Goal: Task Accomplishment & Management: Complete application form

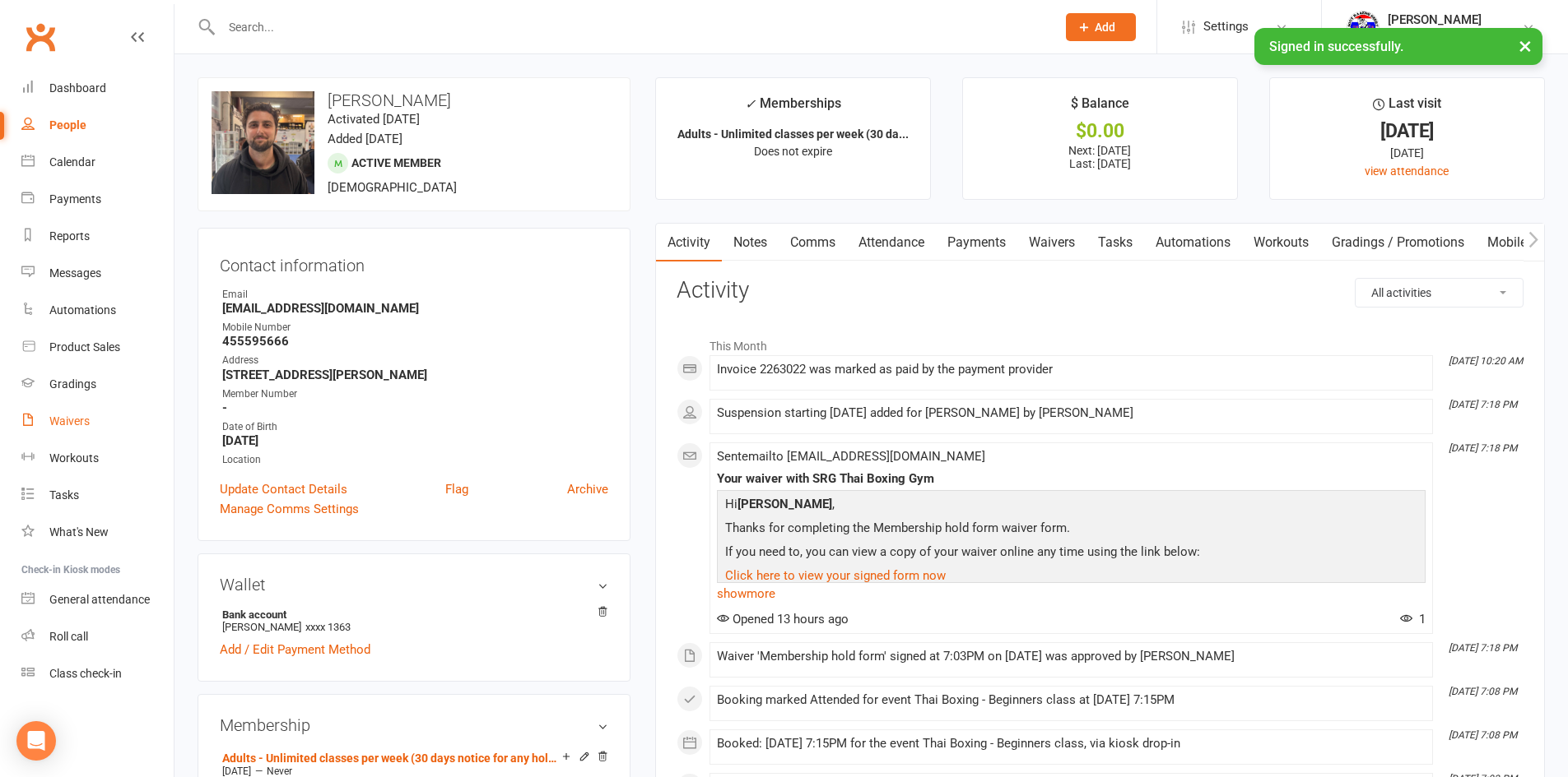
click at [66, 422] on div "Waivers" at bounding box center [69, 421] width 40 height 13
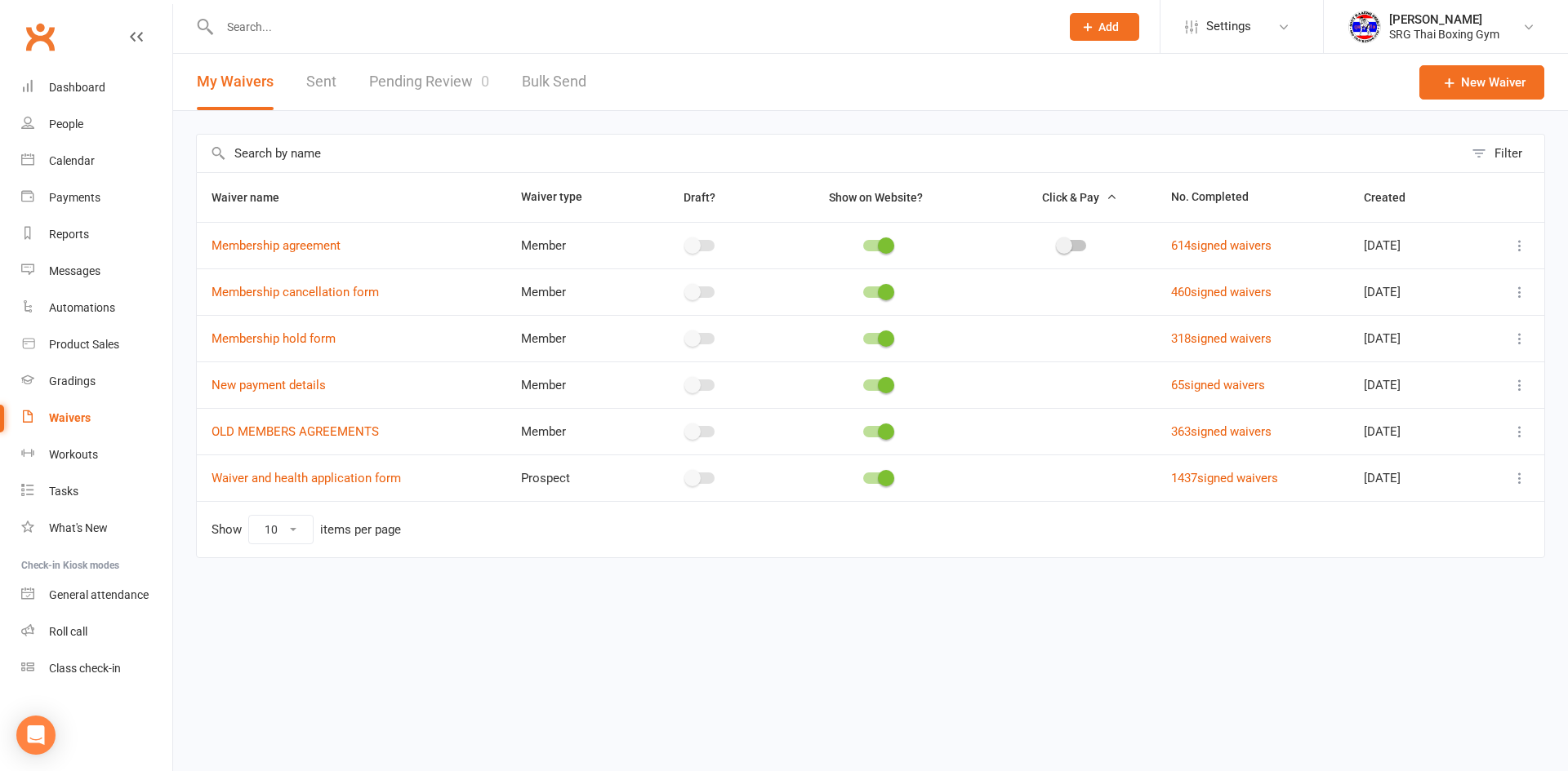
click at [418, 83] on link "Pending Review 0" at bounding box center [428, 82] width 120 height 57
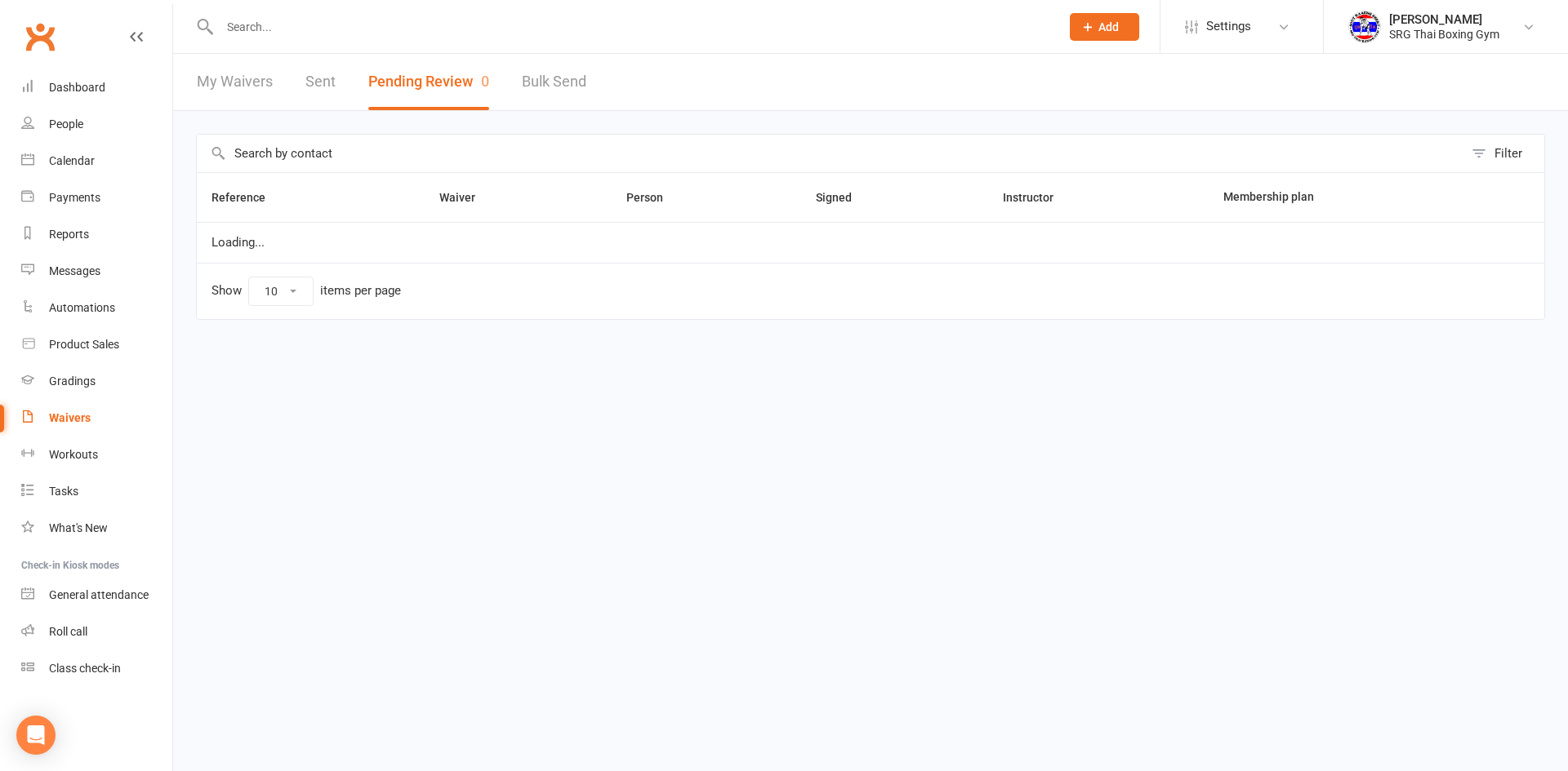
select select "100"
click at [61, 84] on div "Dashboard" at bounding box center [77, 87] width 57 height 13
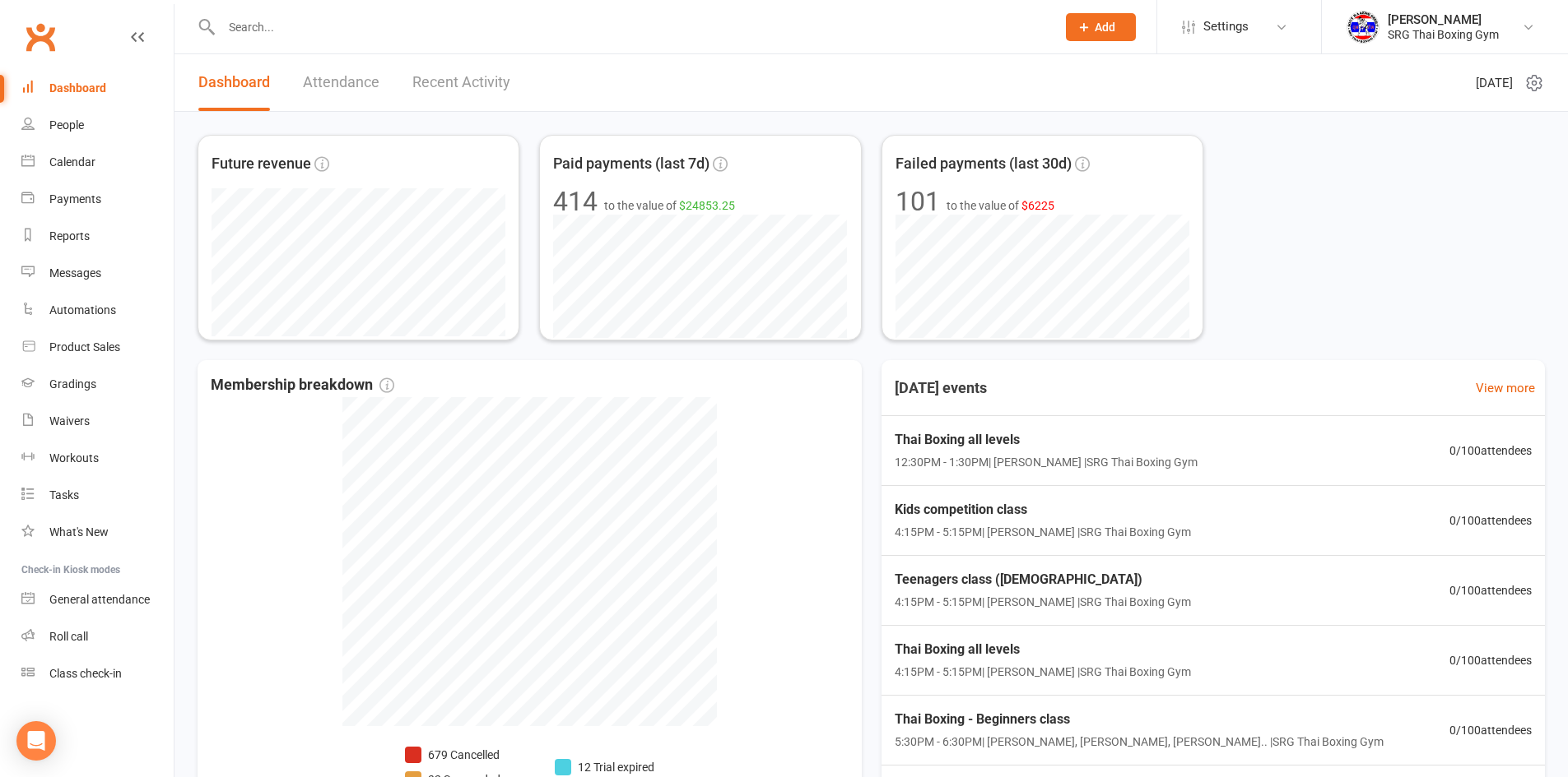
click at [314, 24] on input "text" at bounding box center [631, 27] width 828 height 23
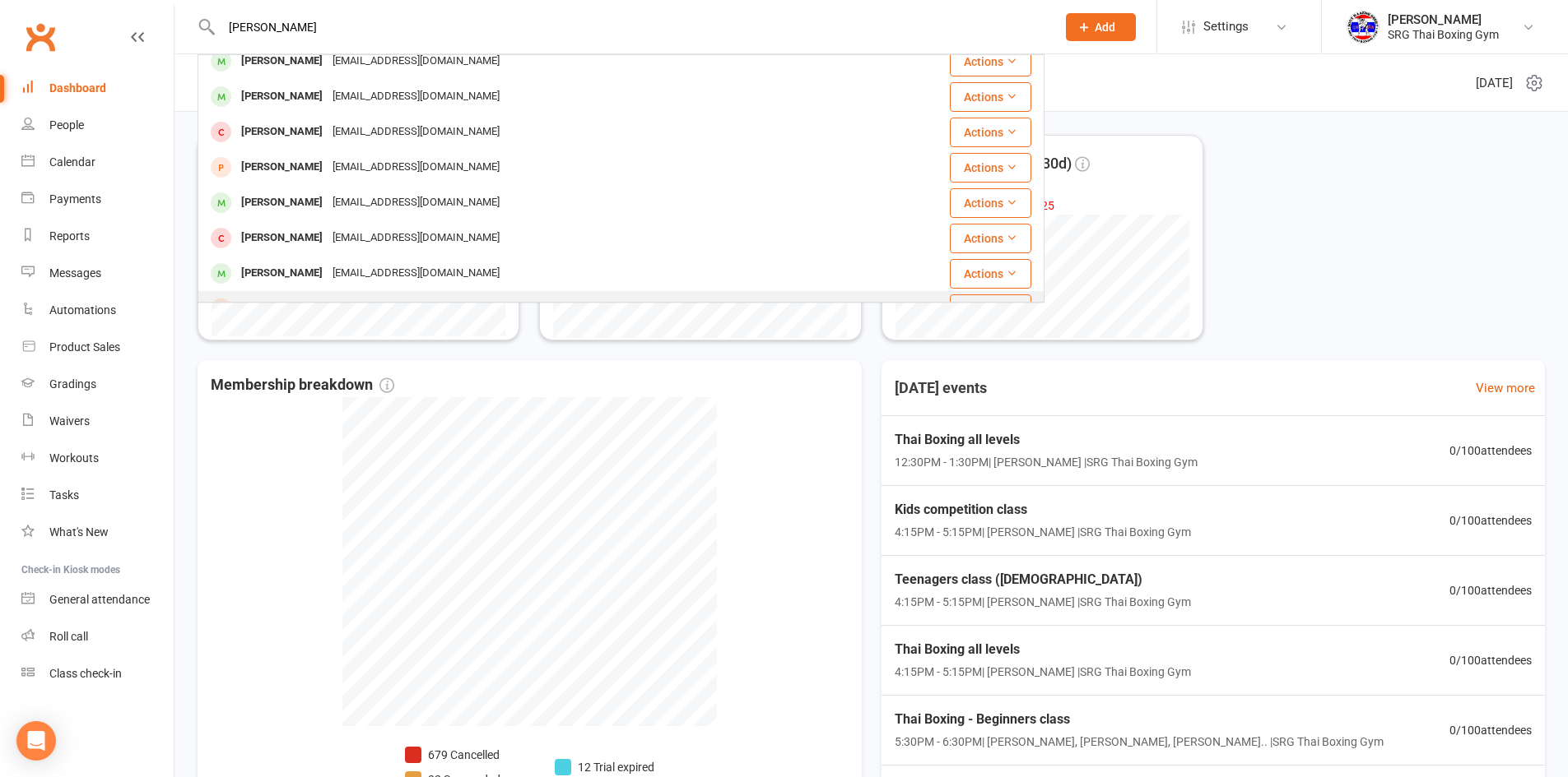
scroll to position [164, 0]
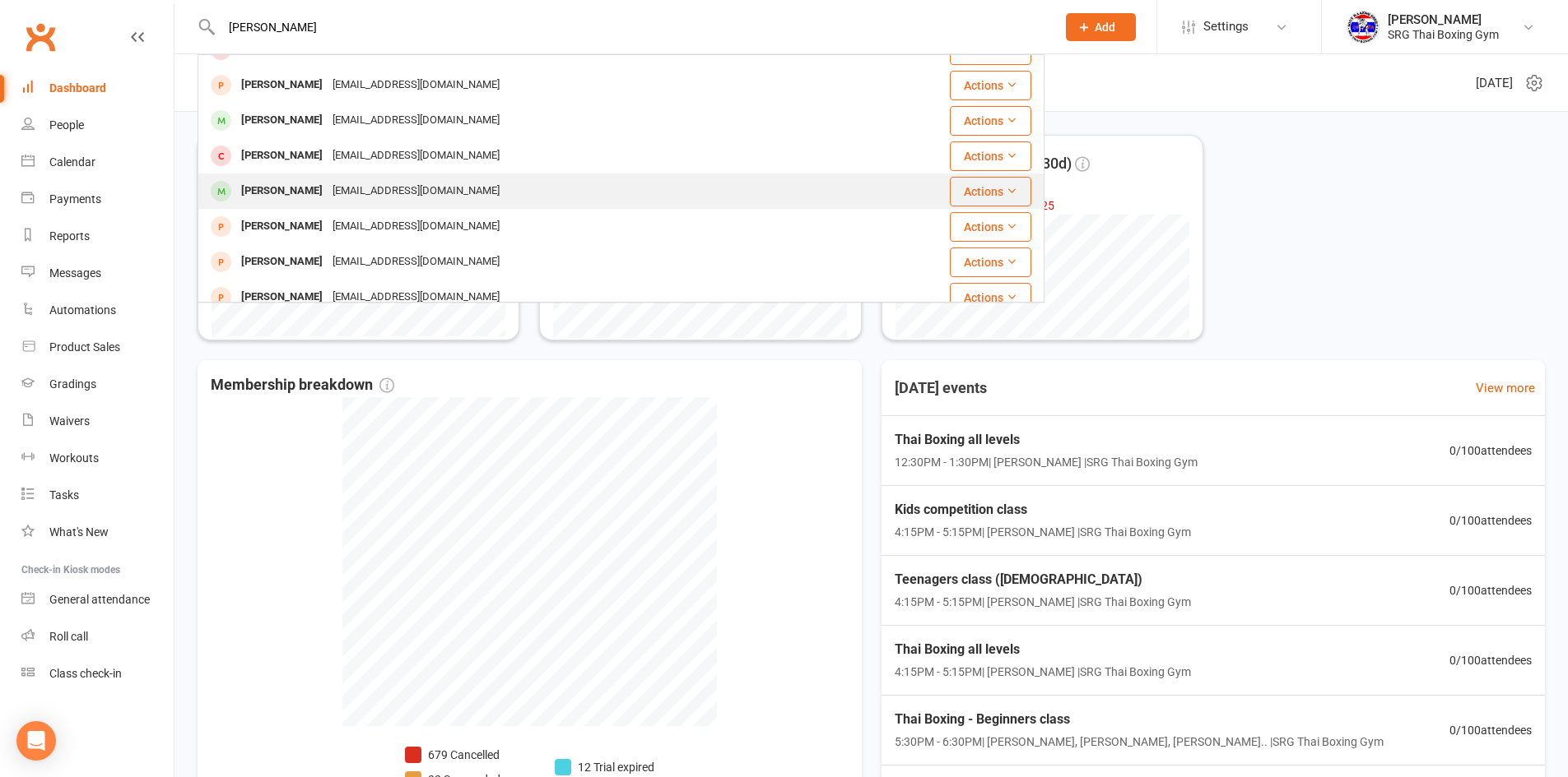
type input "[PERSON_NAME]"
click at [292, 192] on div "[PERSON_NAME]" at bounding box center [282, 191] width 92 height 24
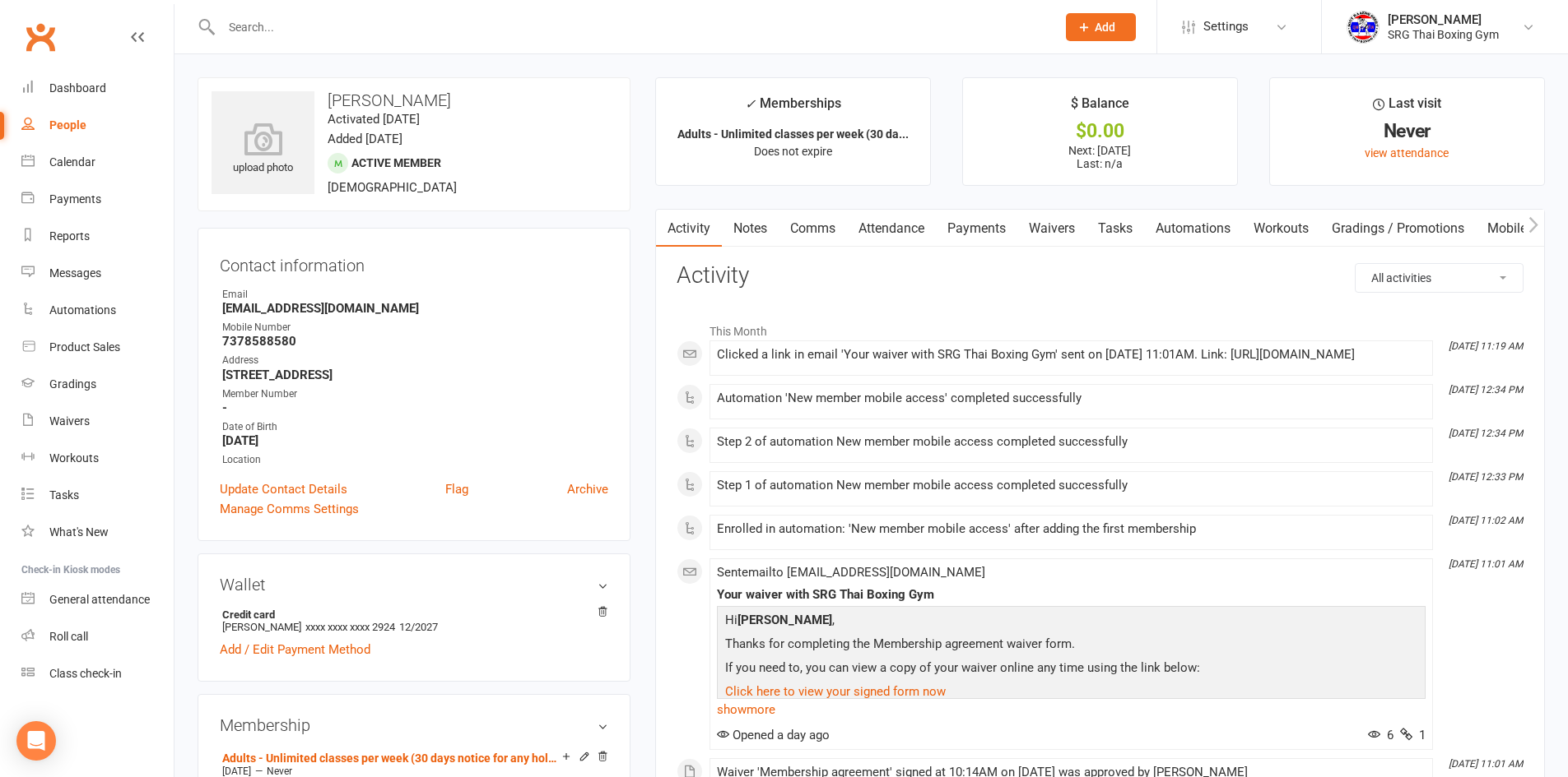
click at [1002, 234] on link "Payments" at bounding box center [976, 229] width 81 height 38
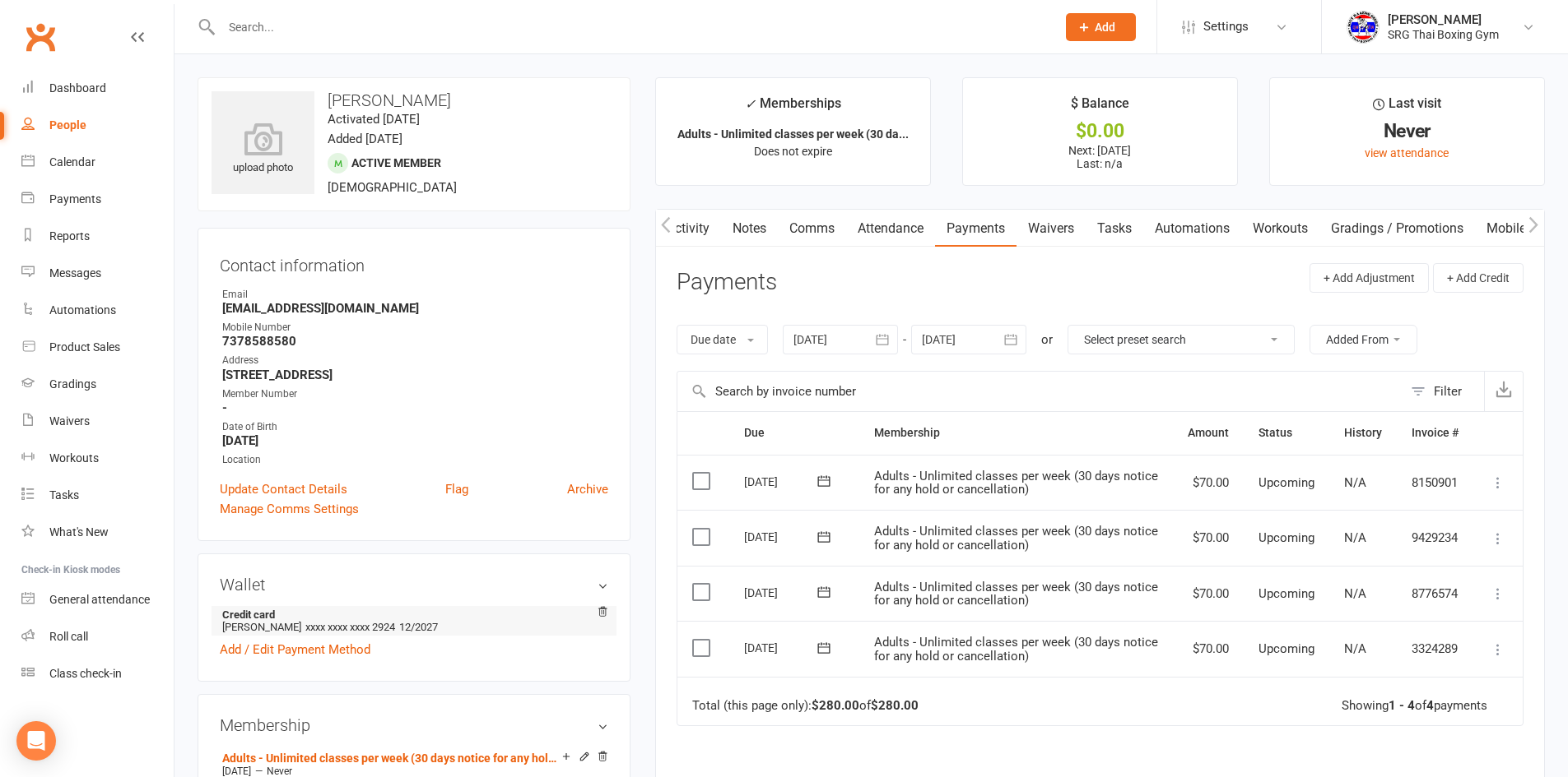
scroll to position [247, 0]
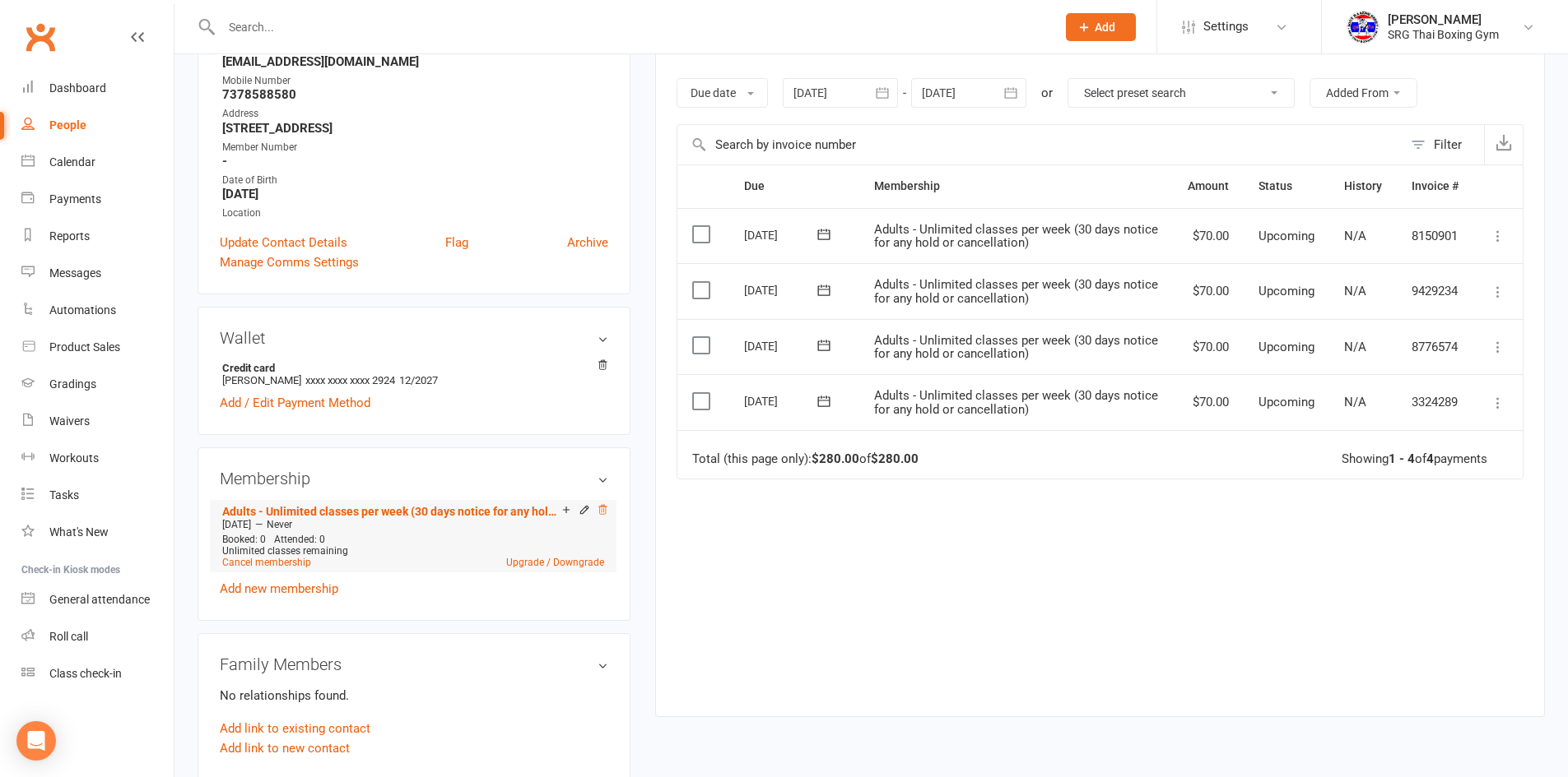
click at [602, 510] on icon at bounding box center [602, 510] width 8 height 9
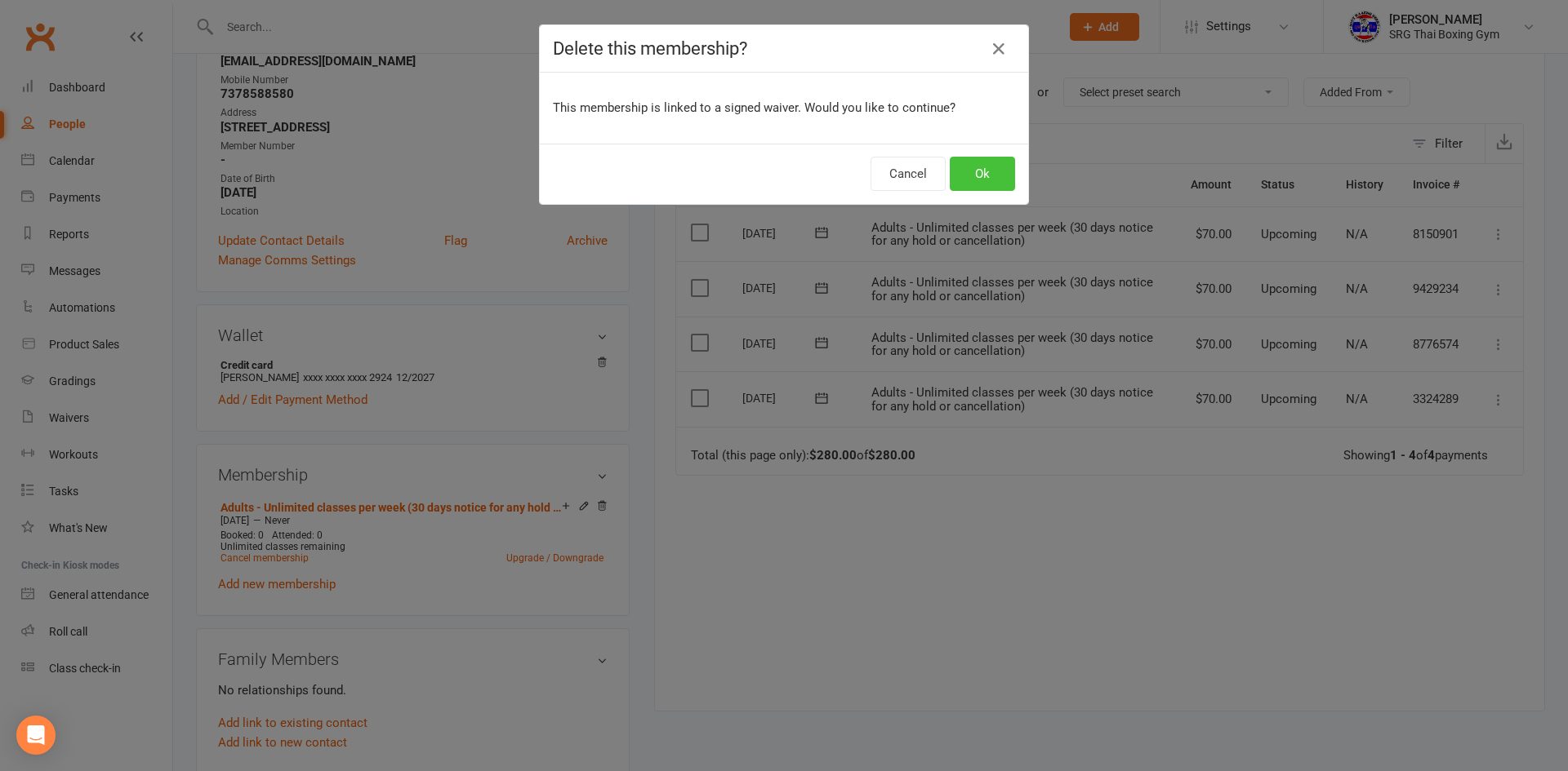
click at [971, 178] on button "Ok" at bounding box center [982, 173] width 65 height 34
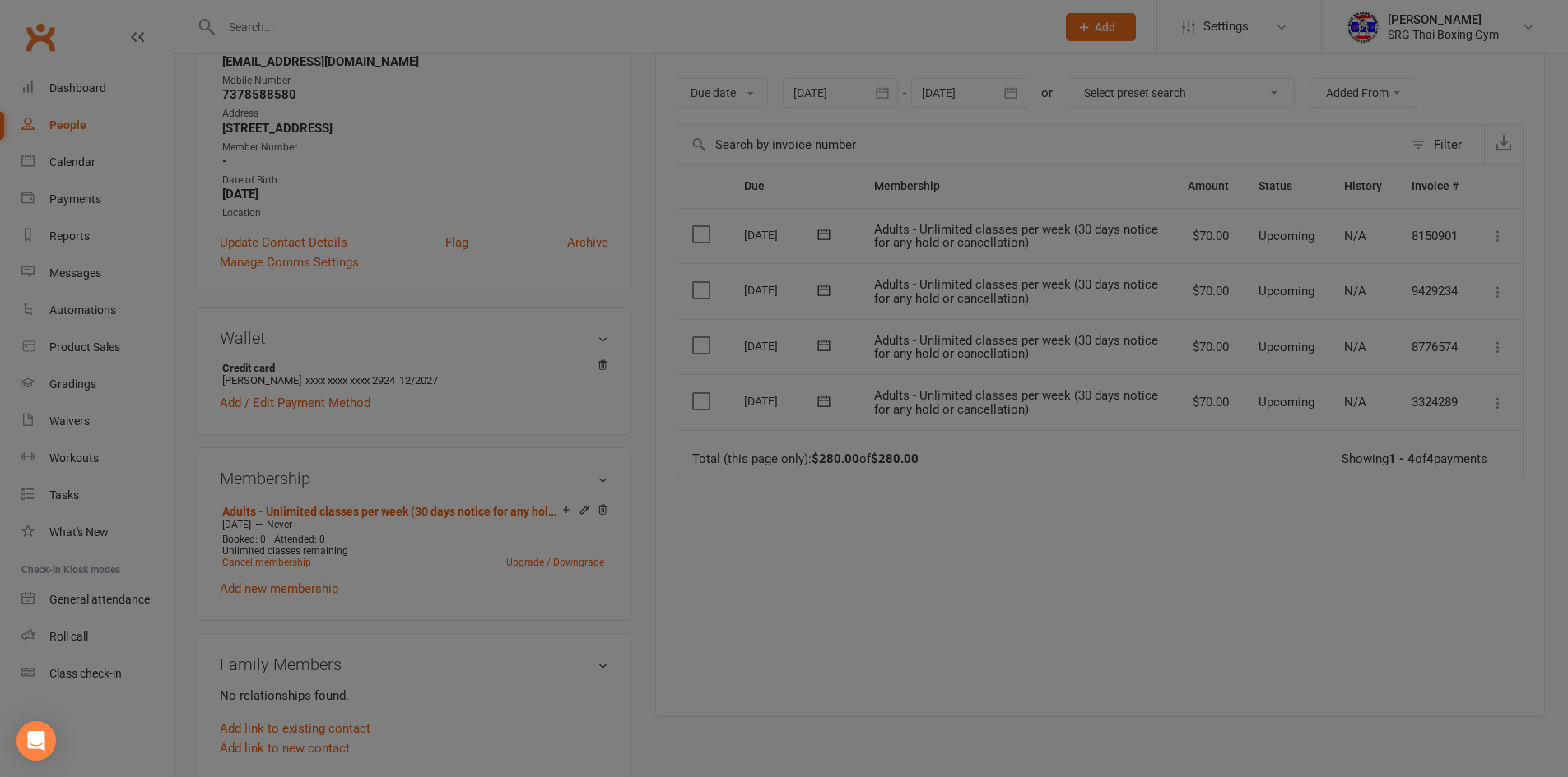
scroll to position [244, 0]
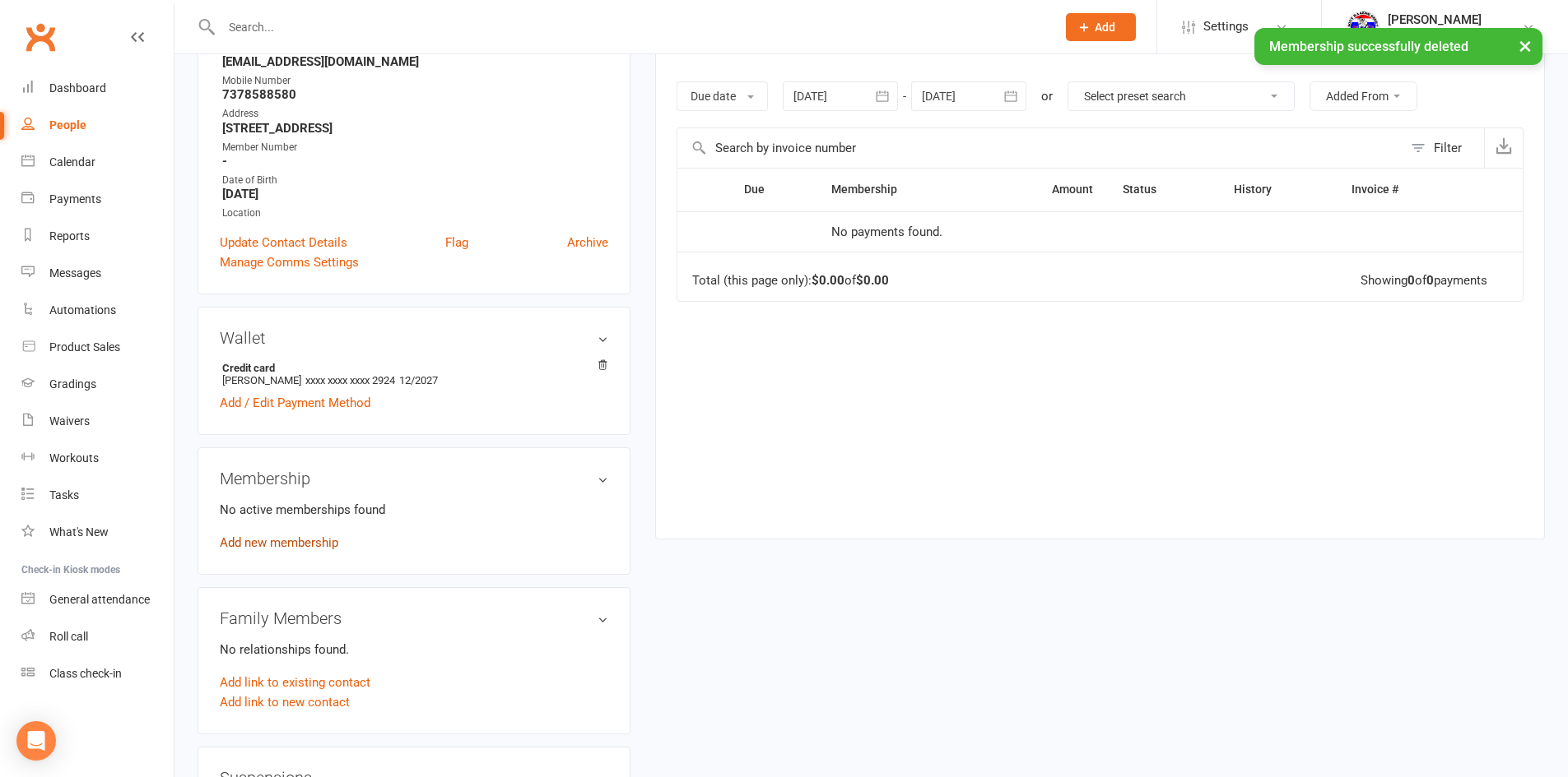
click at [268, 542] on link "Add new membership" at bounding box center [278, 543] width 119 height 15
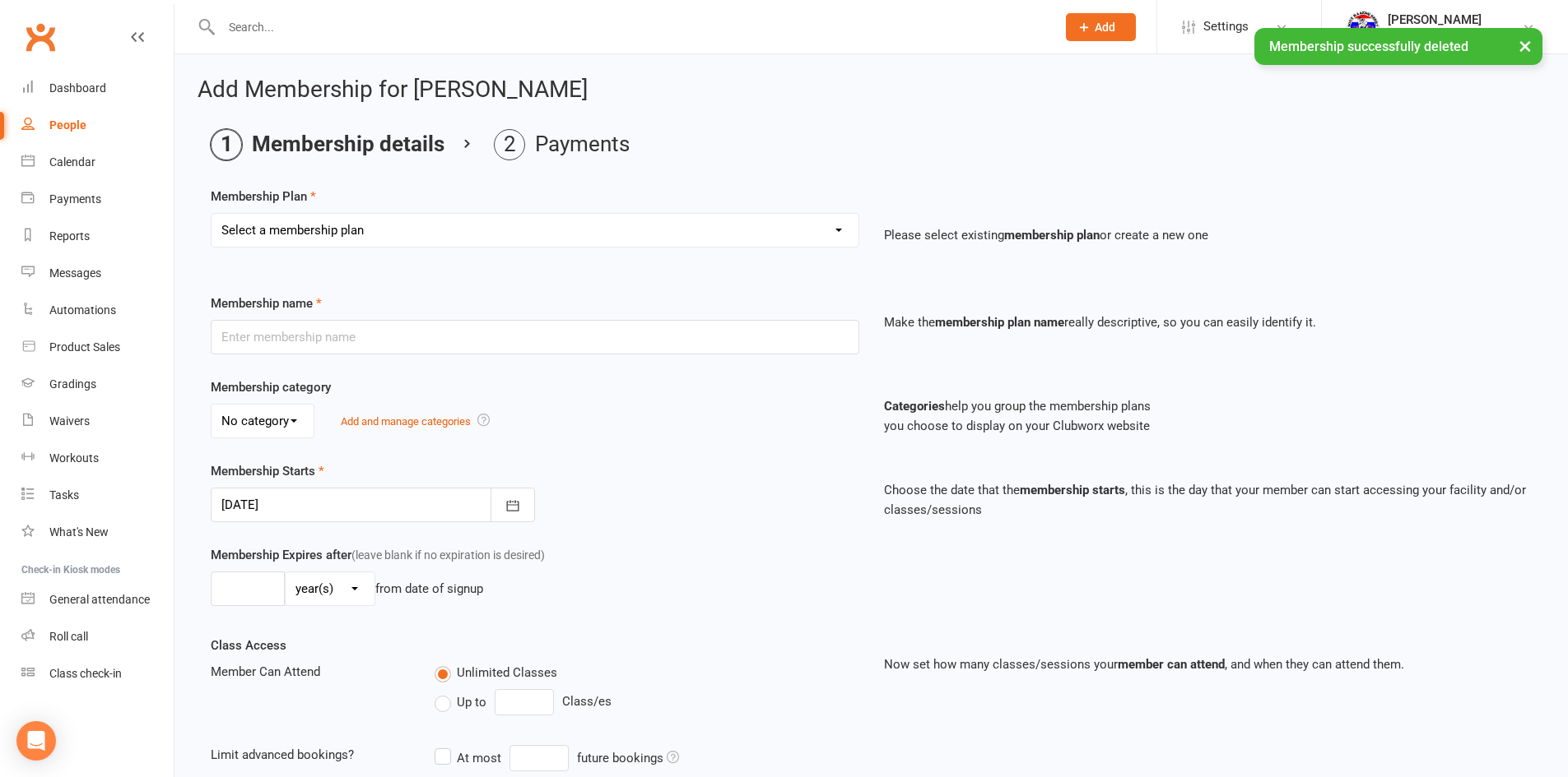
click at [309, 230] on select "Select a membership plan Create new Membership Plan Adults - 2 classes per week…" at bounding box center [535, 230] width 647 height 33
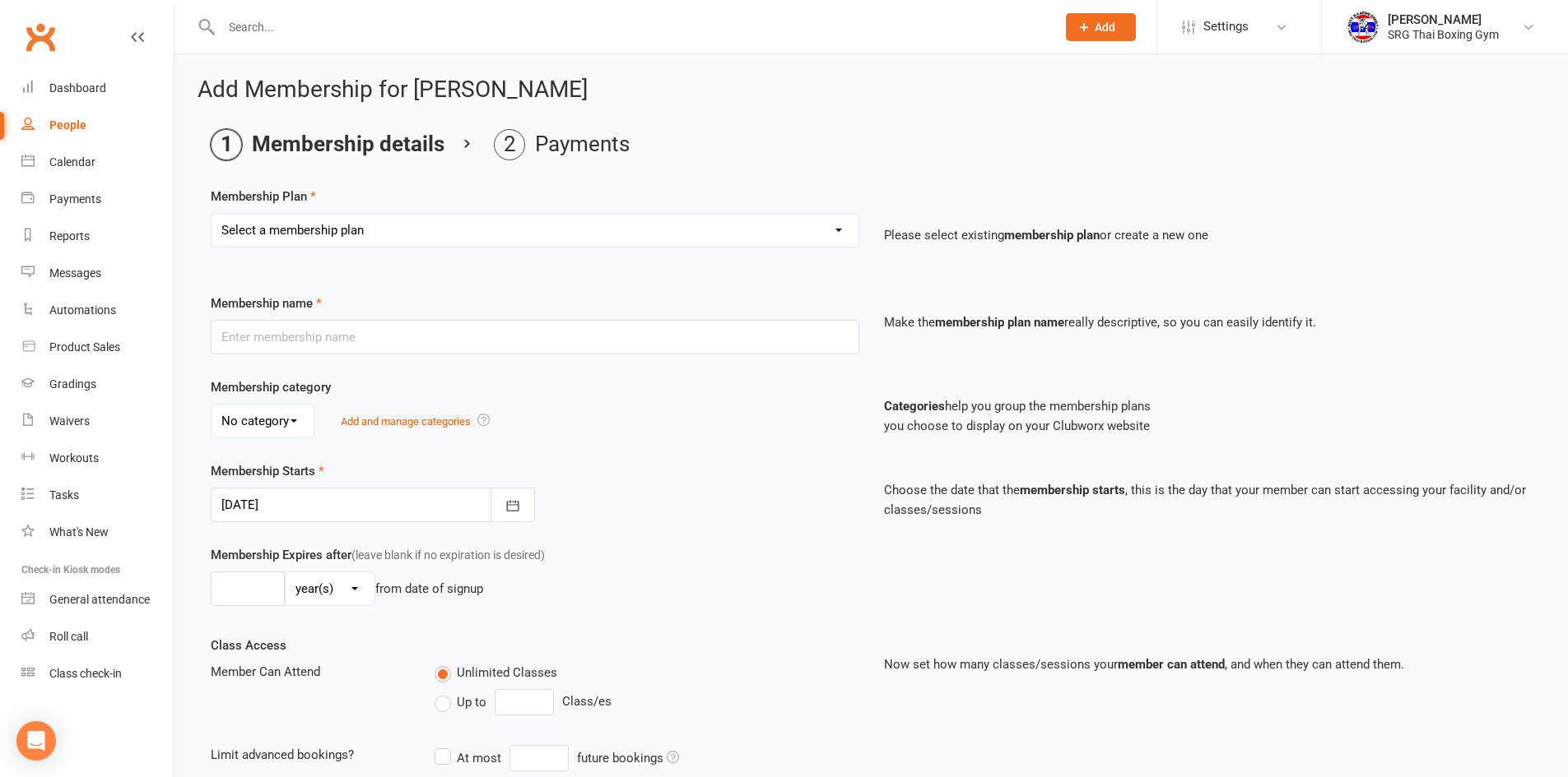
select select "3"
click at [211, 214] on select "Select a membership plan Create new Membership Plan Adults - 2 classes per week…" at bounding box center [535, 230] width 647 height 33
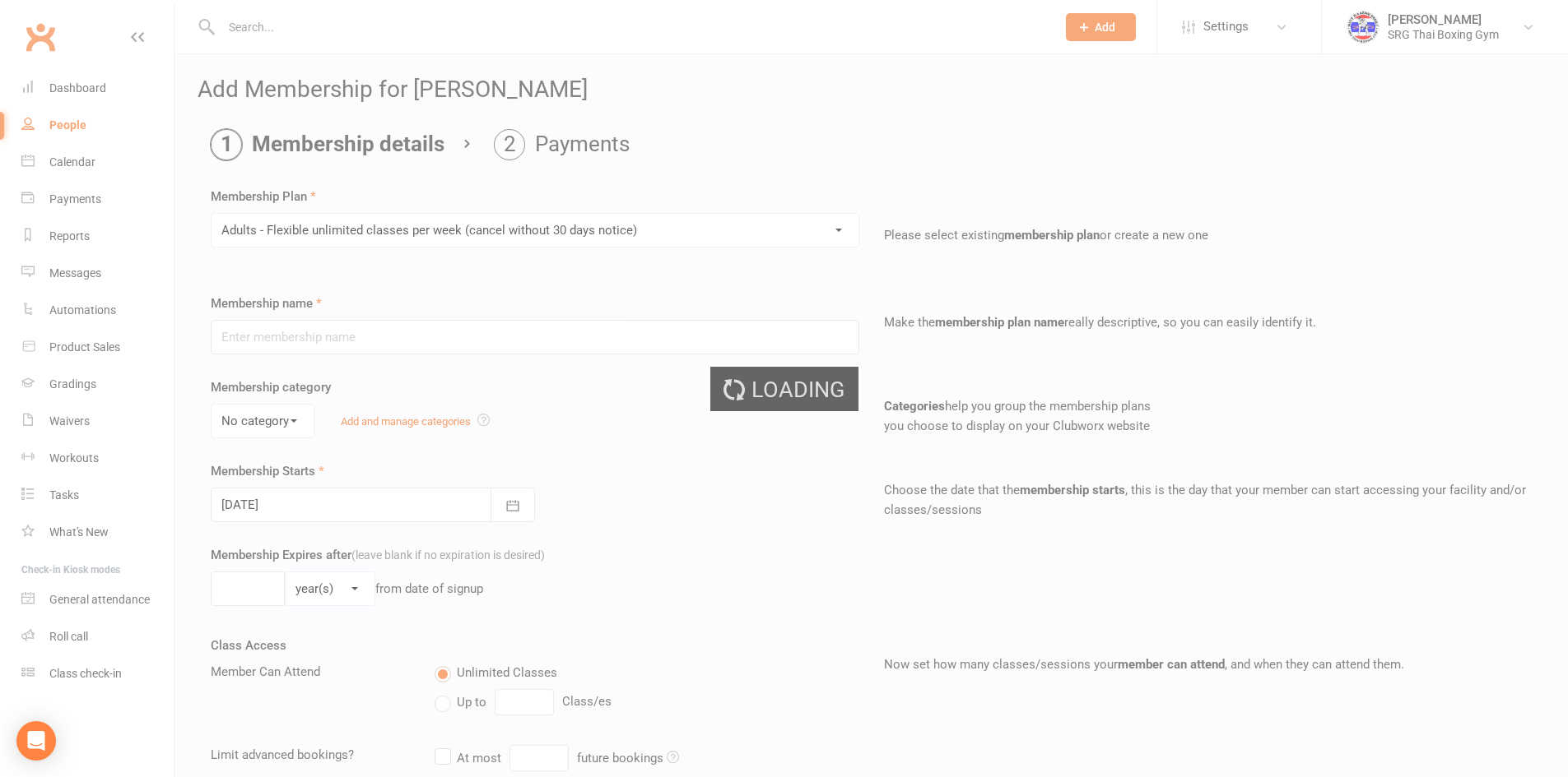
type input "Adults - Flexible unlimited classes per week (cancel without 30 days notice)"
select select "0"
type input "[DATE]"
type input "0"
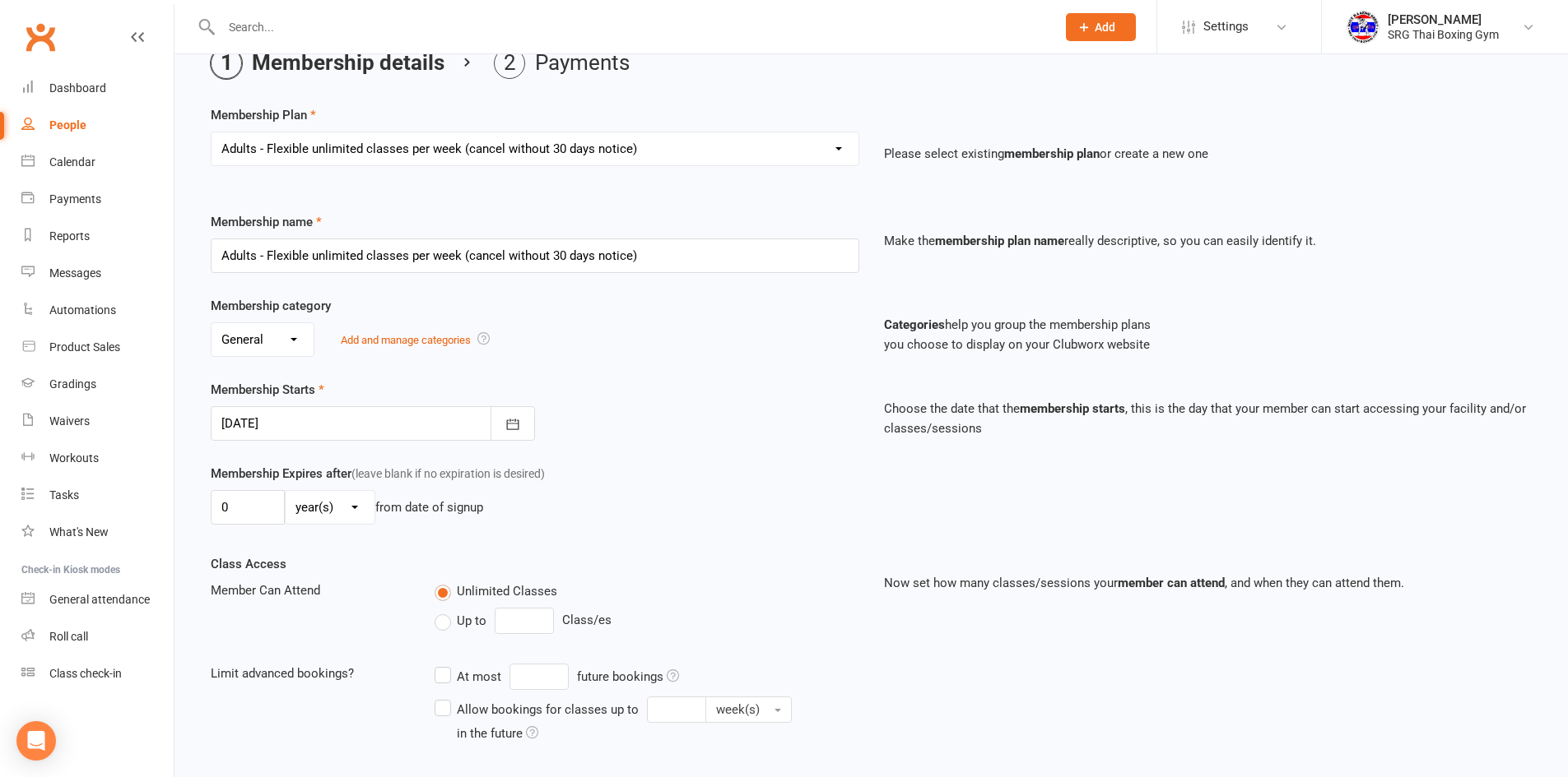
scroll to position [82, 0]
click at [300, 417] on div at bounding box center [372, 422] width 324 height 35
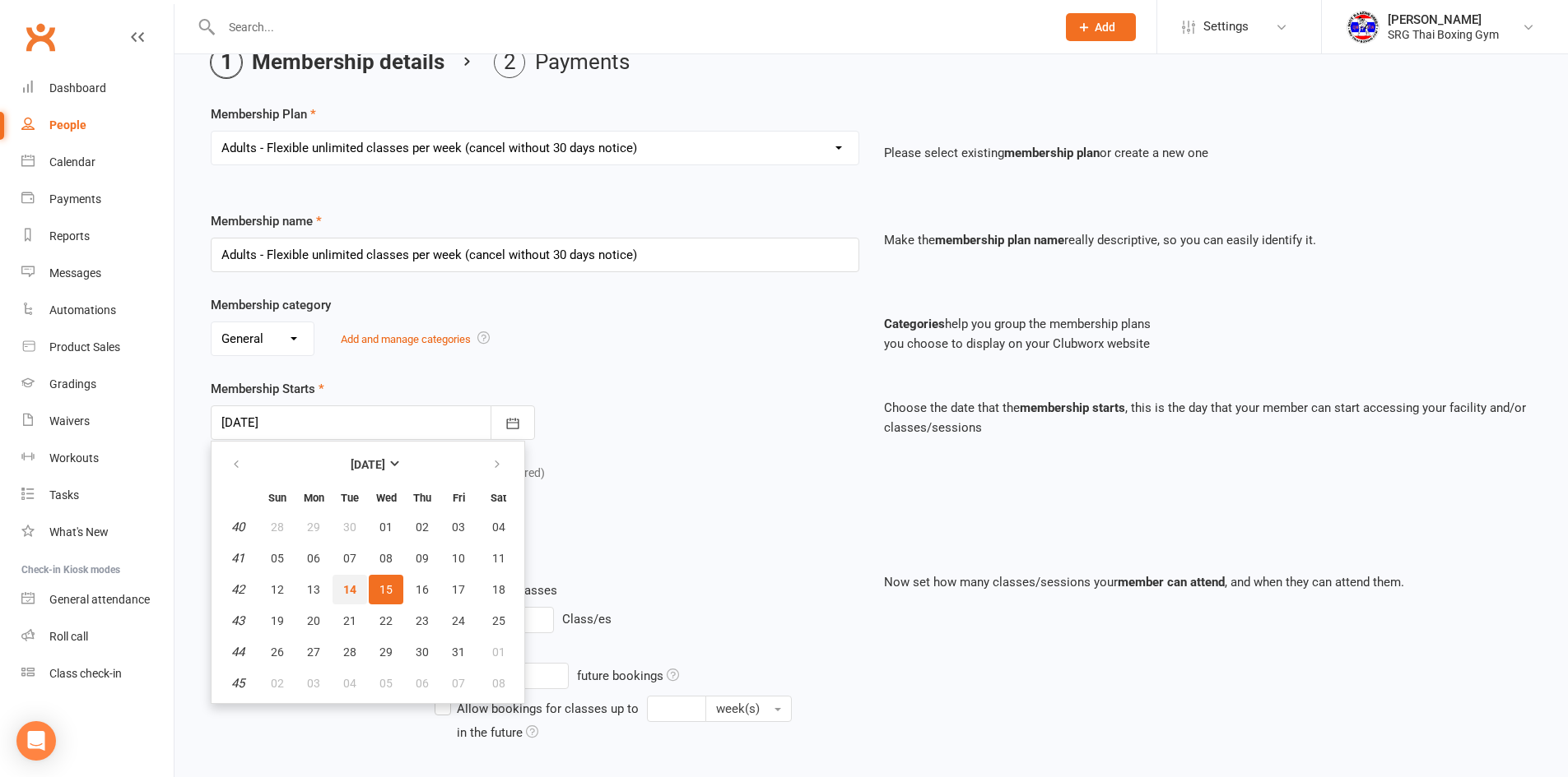
click at [350, 583] on span "14" at bounding box center [349, 589] width 13 height 13
type input "[DATE]"
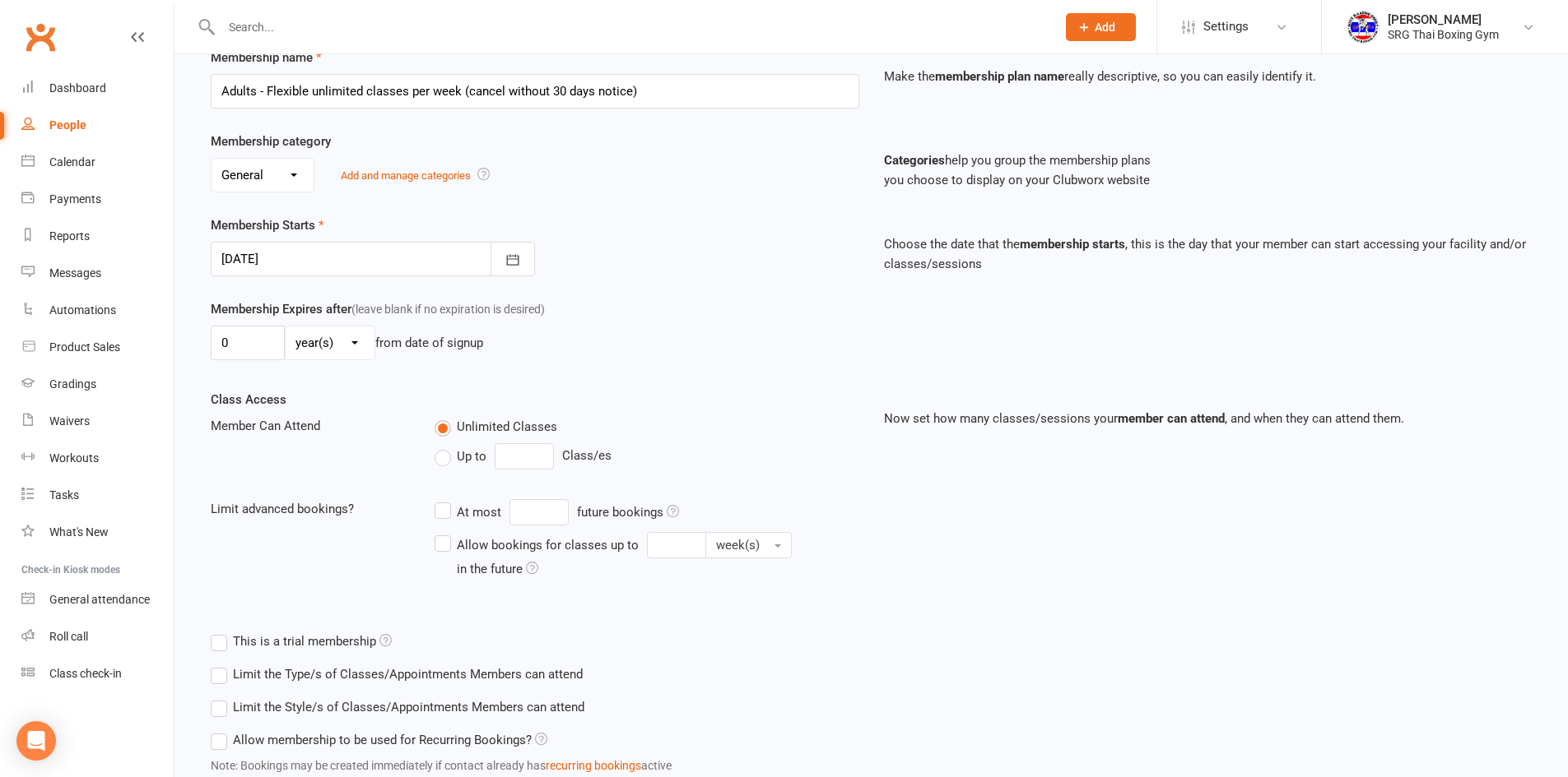
scroll to position [247, 0]
click at [249, 344] on input "0" at bounding box center [247, 342] width 74 height 35
click at [347, 337] on select "day(s) week(s) month(s) year(s)" at bounding box center [330, 342] width 89 height 33
select select "1"
click at [286, 326] on select "day(s) week(s) month(s) year(s)" at bounding box center [330, 342] width 89 height 33
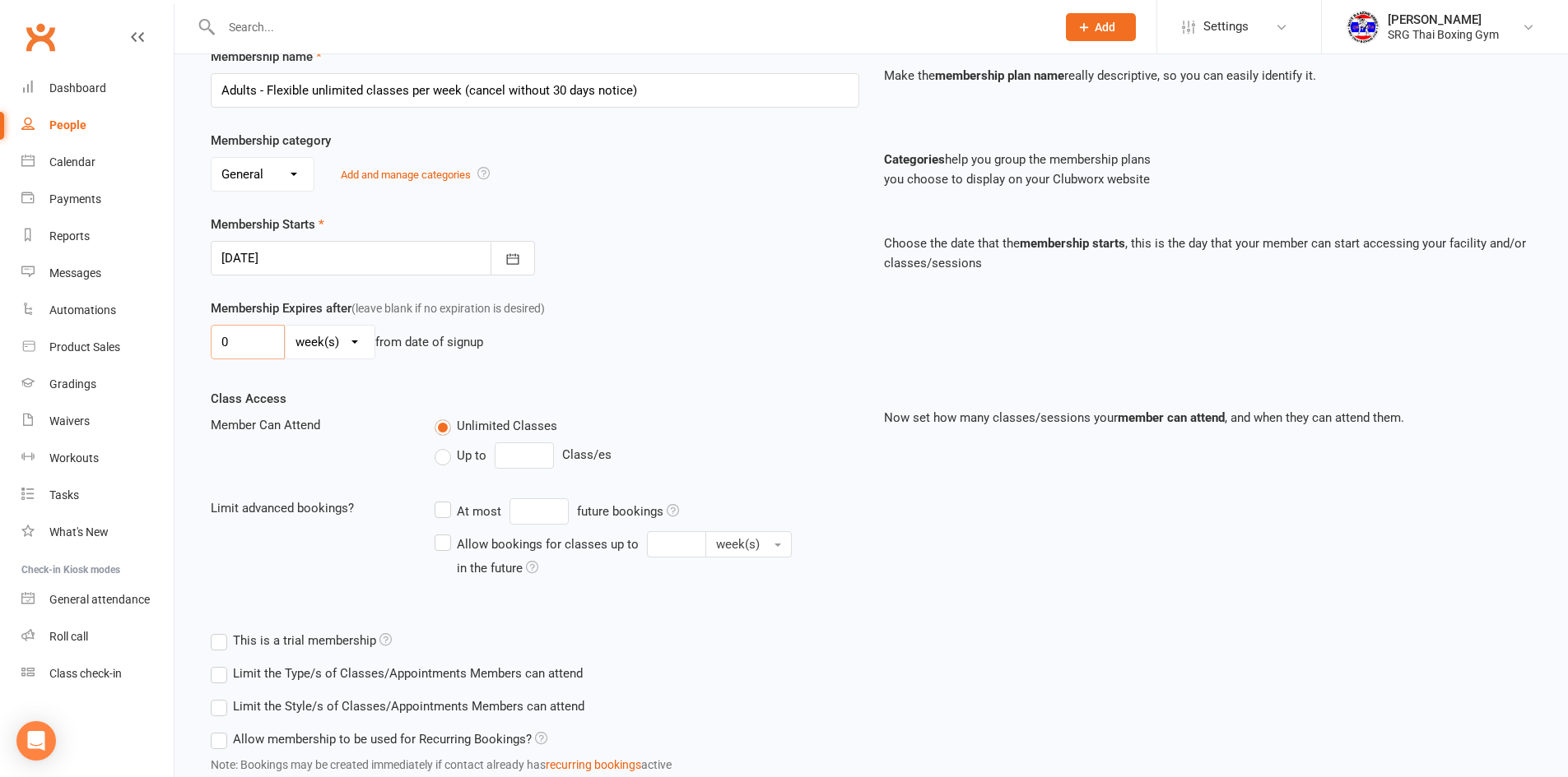
click at [260, 339] on input "0" at bounding box center [247, 342] width 74 height 35
click at [259, 341] on input "0" at bounding box center [247, 342] width 74 height 35
type input "2"
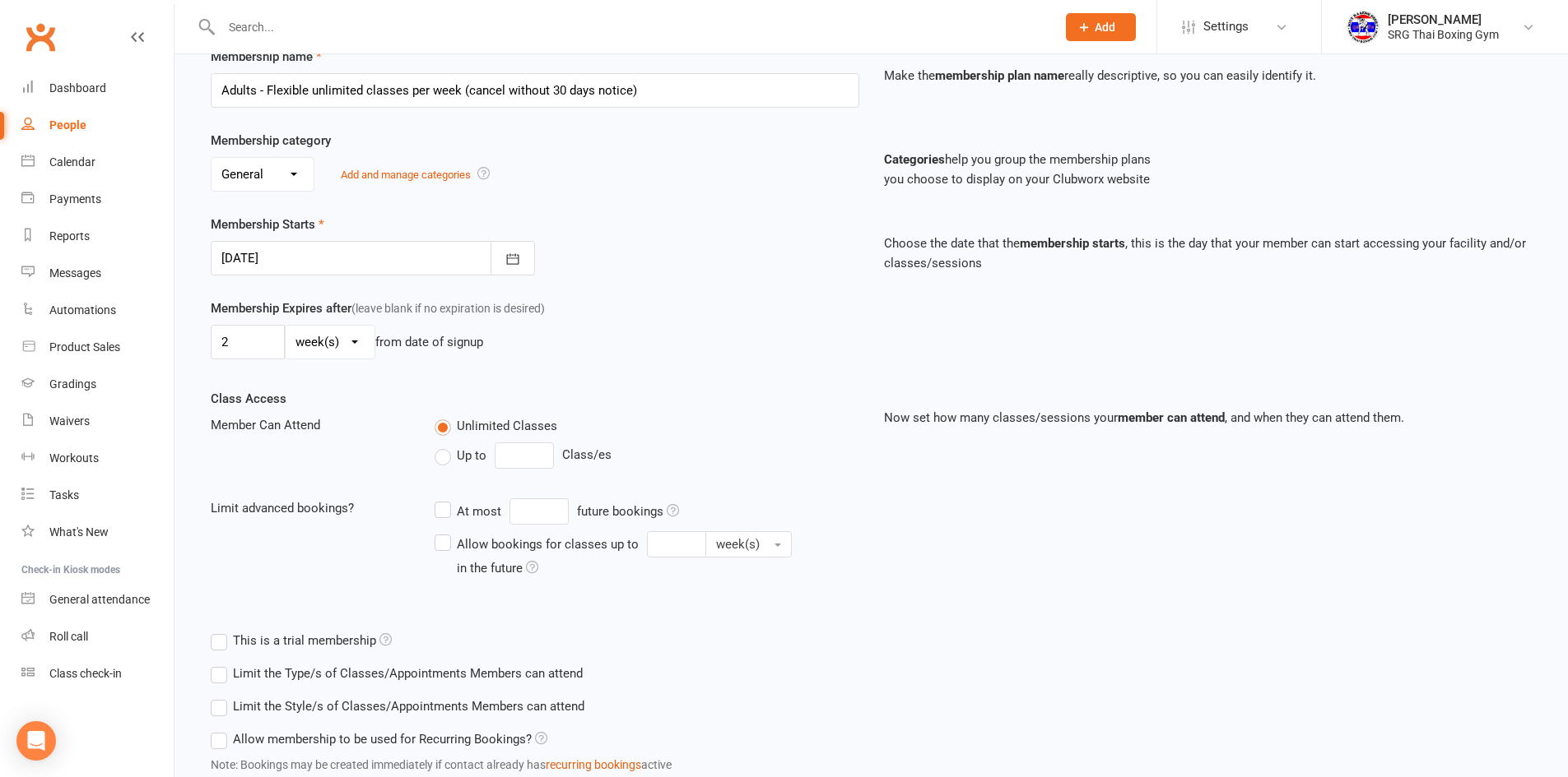
click at [745, 360] on div "Membership Expires after (leave blank if no expiration is desired) 2 day(s) wee…" at bounding box center [535, 332] width 673 height 67
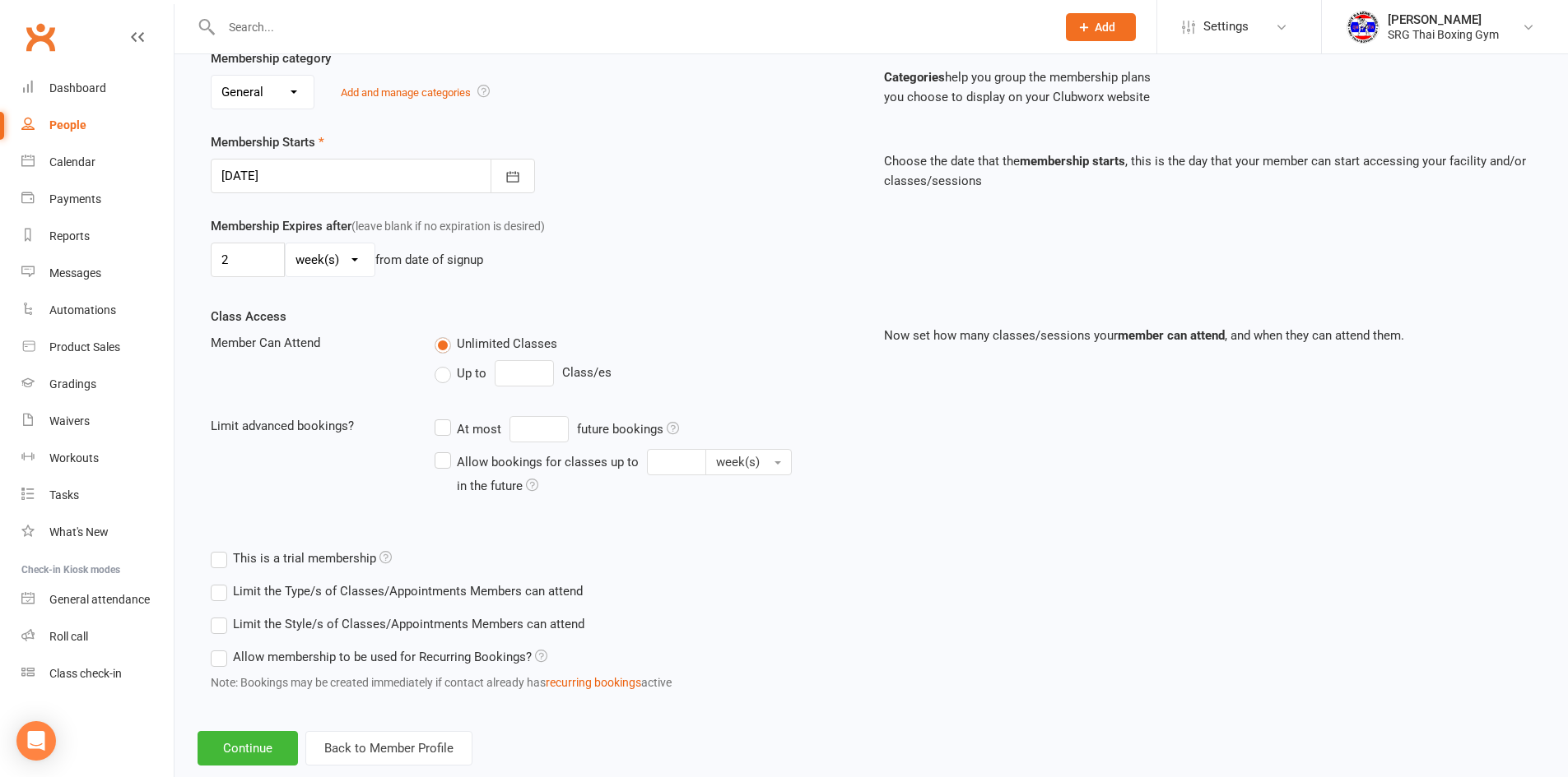
scroll to position [365, 0]
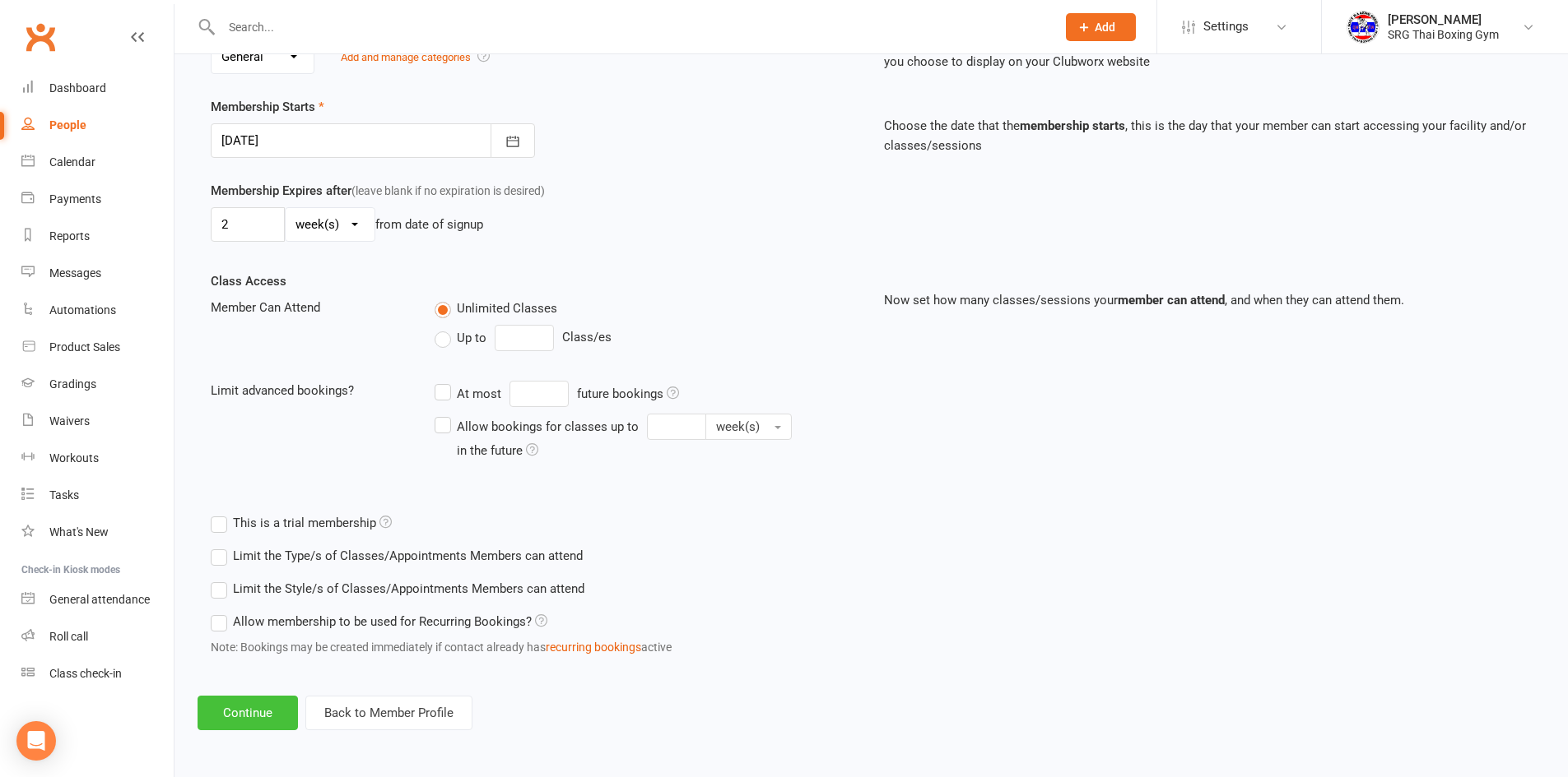
click at [250, 707] on button "Continue" at bounding box center [247, 713] width 100 height 35
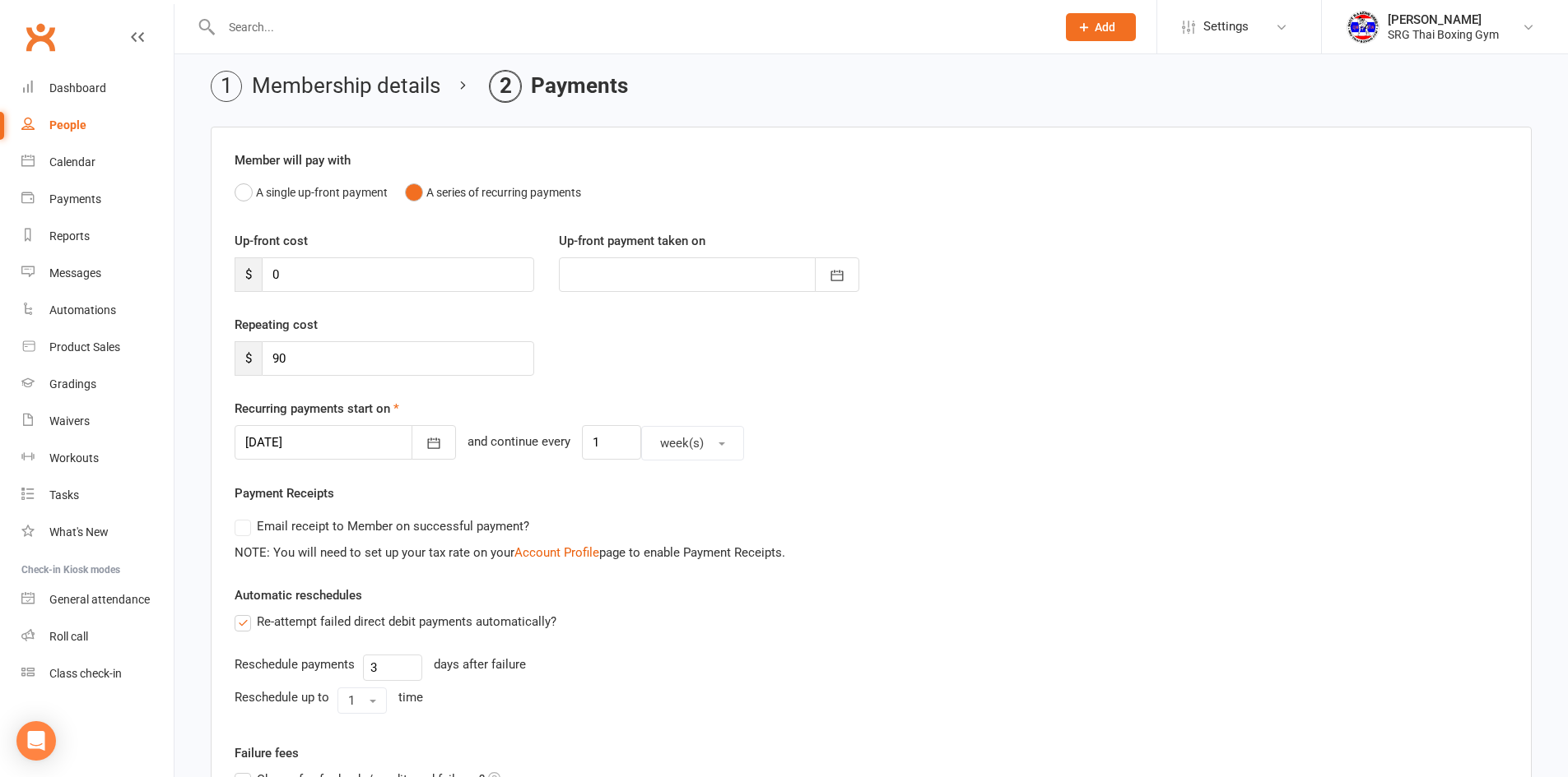
scroll to position [82, 0]
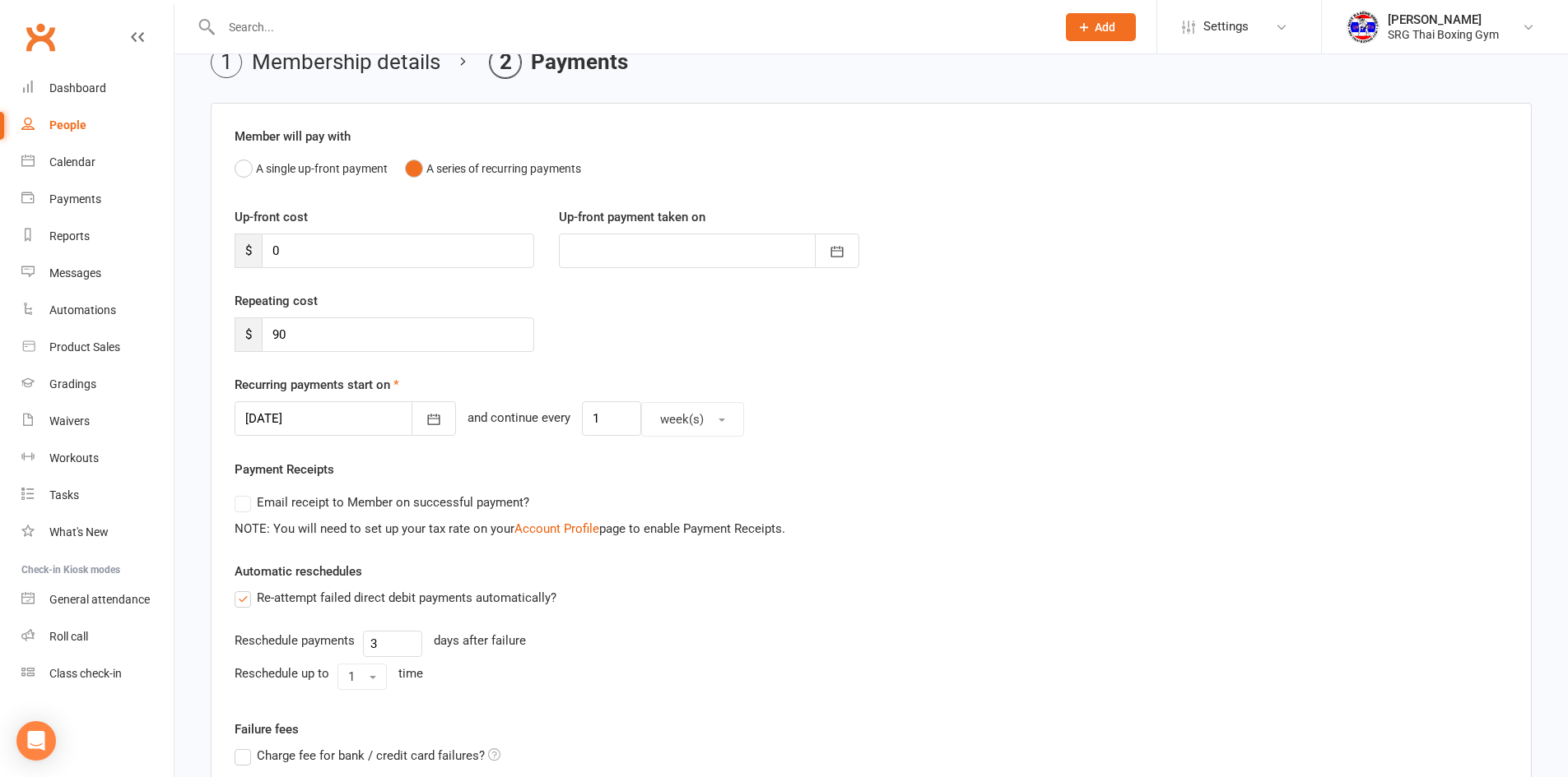
click at [334, 413] on div at bounding box center [345, 418] width 221 height 35
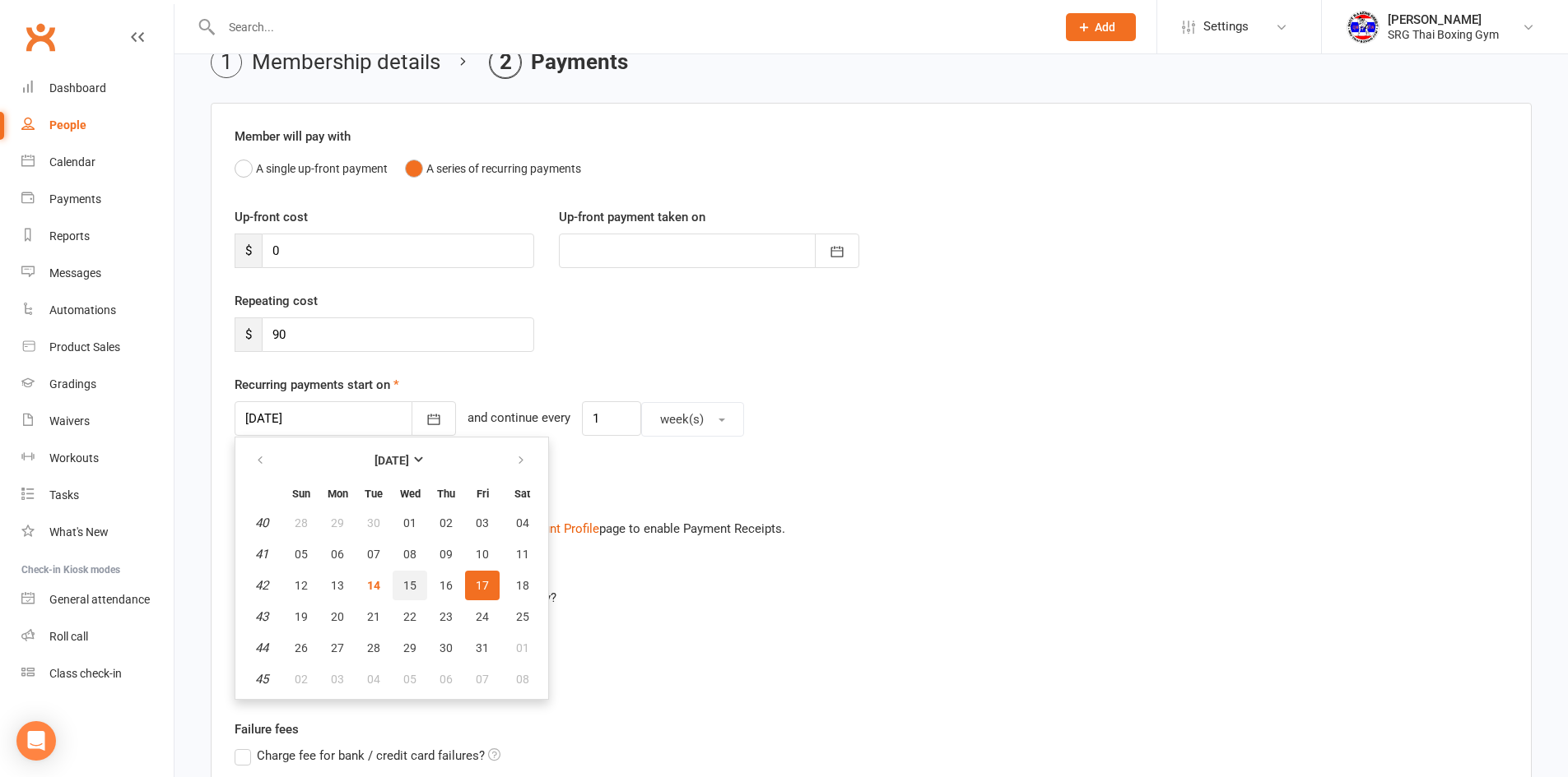
click at [409, 595] on button "15" at bounding box center [409, 586] width 35 height 30
type input "[DATE]"
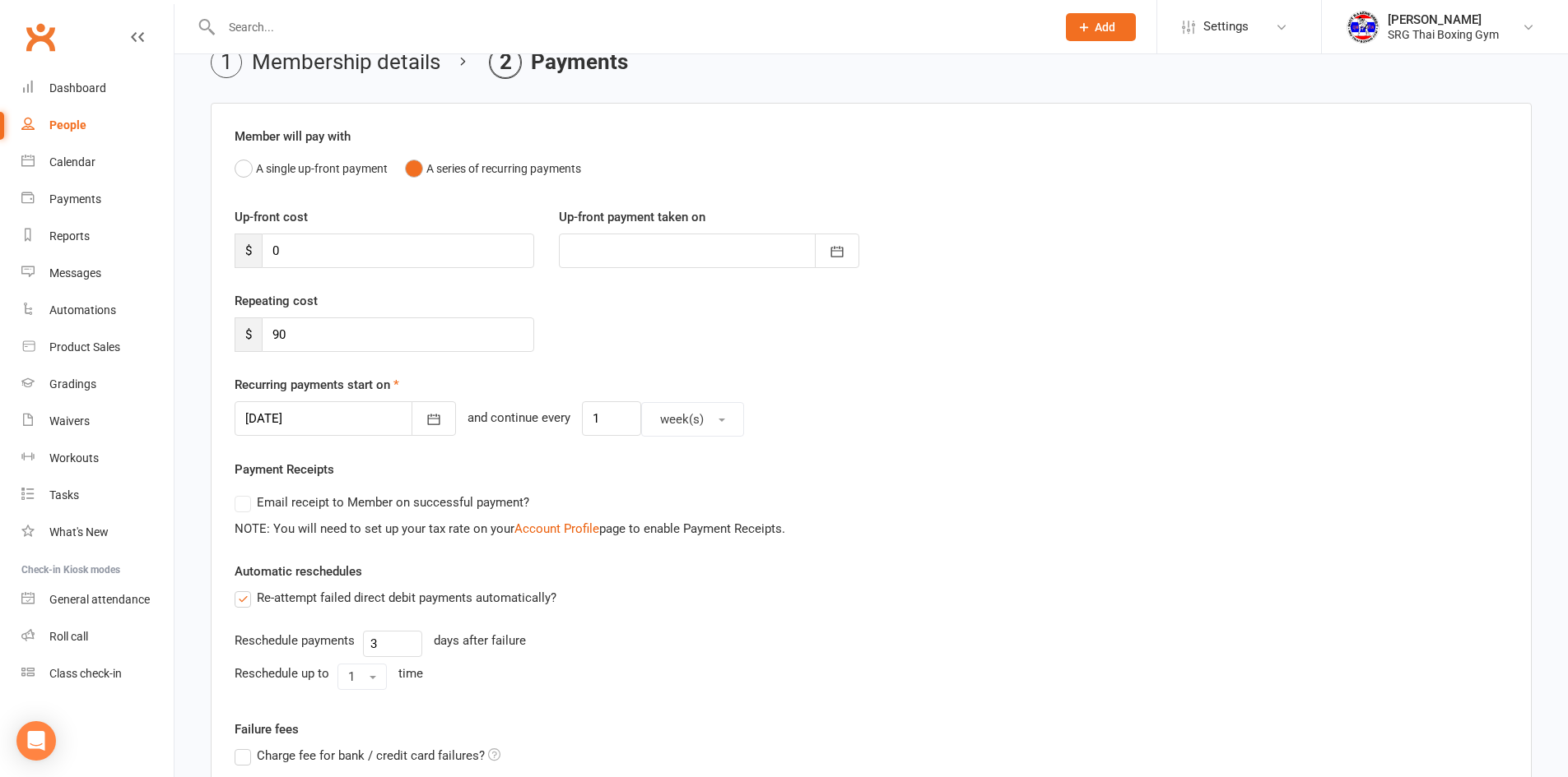
click at [1010, 382] on div "Recurring payments start on [DATE] [DATE] Sun Mon Tue Wed Thu Fri Sat 40 28 29 …" at bounding box center [871, 406] width 1273 height 62
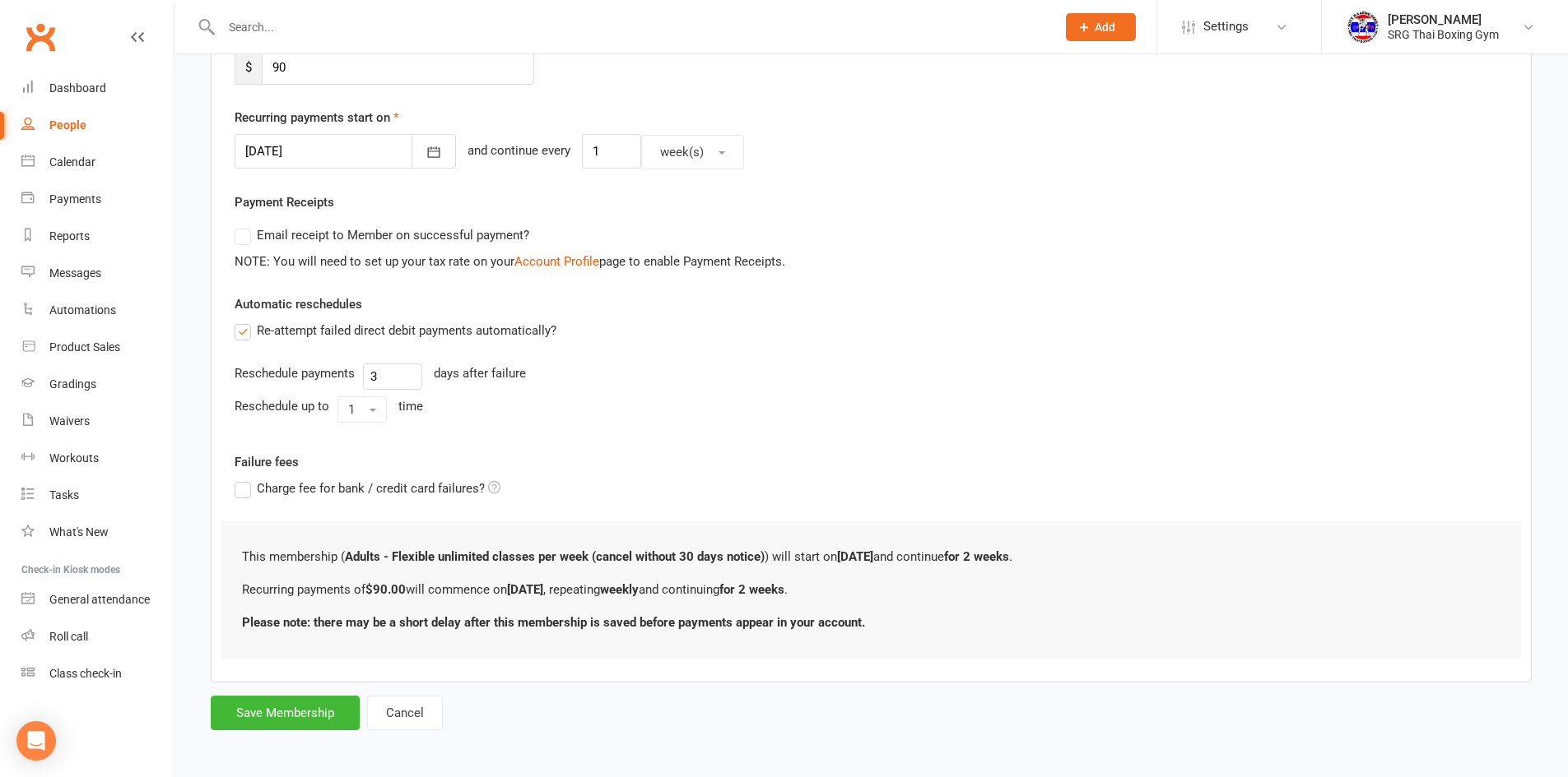
scroll to position [353, 0]
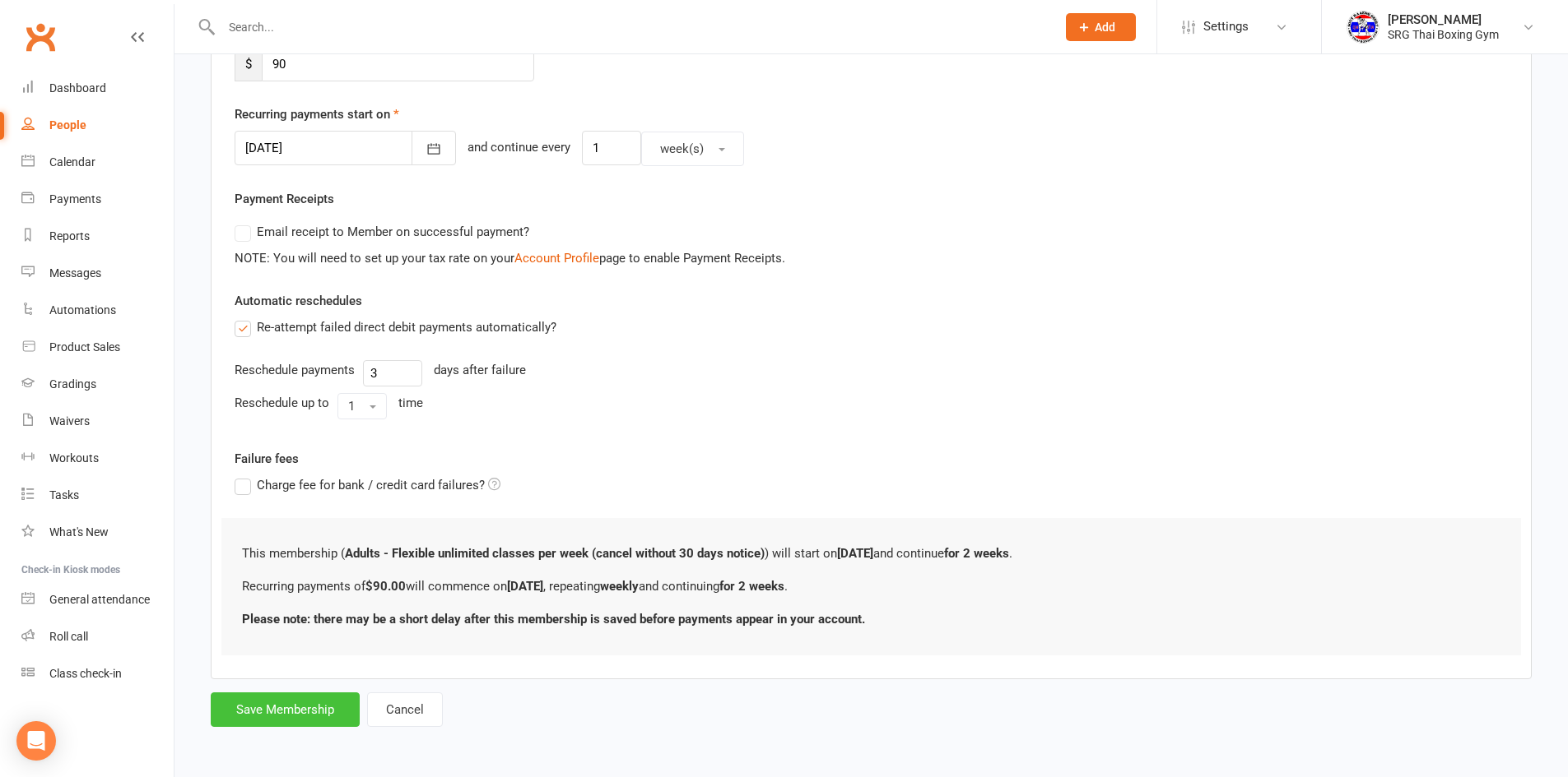
click at [289, 713] on button "Save Membership" at bounding box center [284, 709] width 149 height 35
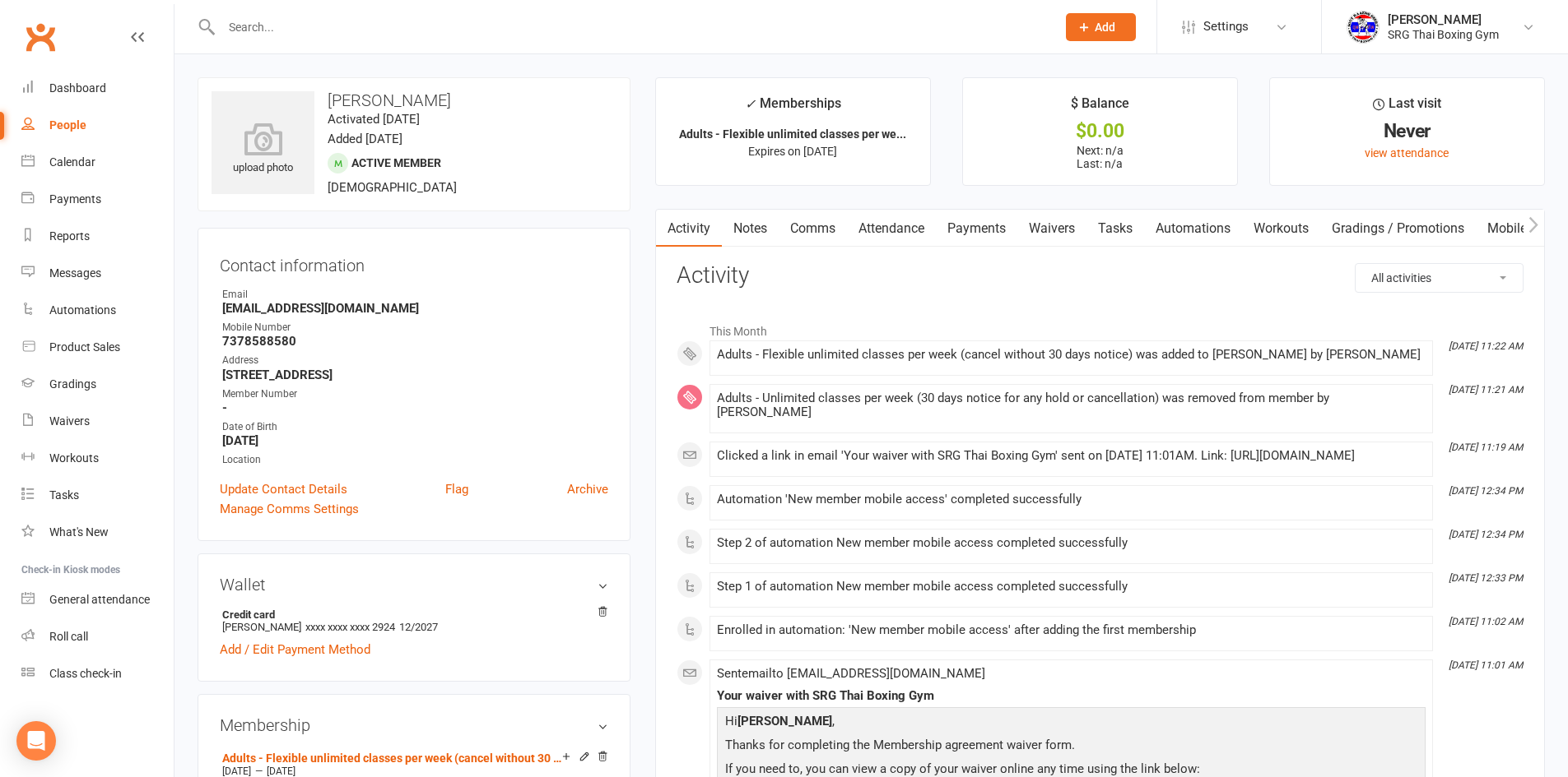
click at [991, 230] on link "Payments" at bounding box center [976, 229] width 81 height 38
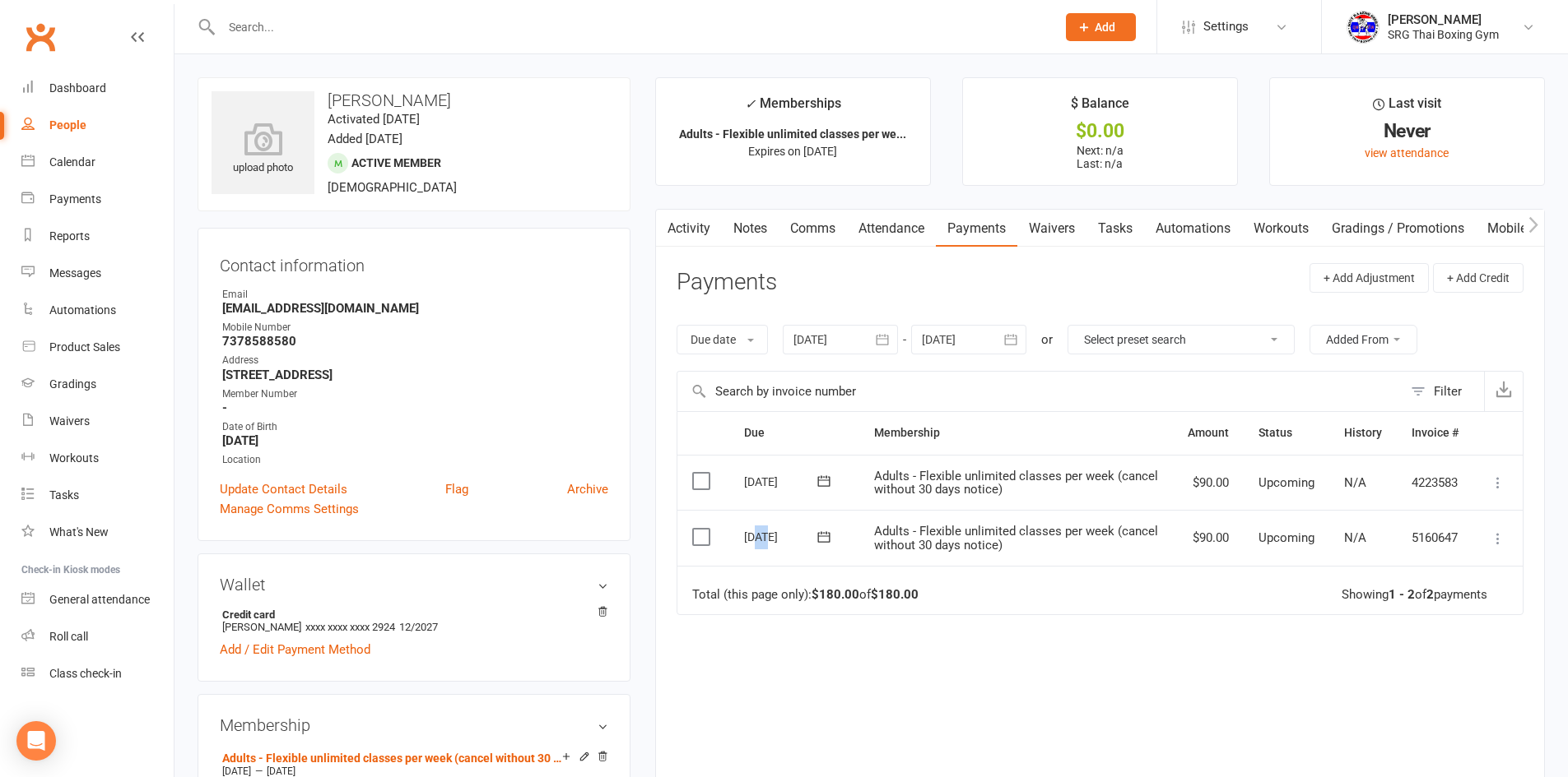
drag, startPoint x: 754, startPoint y: 538, endPoint x: 764, endPoint y: 537, distance: 10.0
click at [764, 537] on div "[DATE]" at bounding box center [781, 536] width 76 height 25
click at [754, 484] on div "[DATE]" at bounding box center [781, 481] width 76 height 25
click at [791, 671] on div "Due Contact Membership Amount Status History Invoice # Select this [DATE] [PERS…" at bounding box center [1100, 619] width 847 height 417
click at [68, 84] on div "Dashboard" at bounding box center [78, 88] width 57 height 13
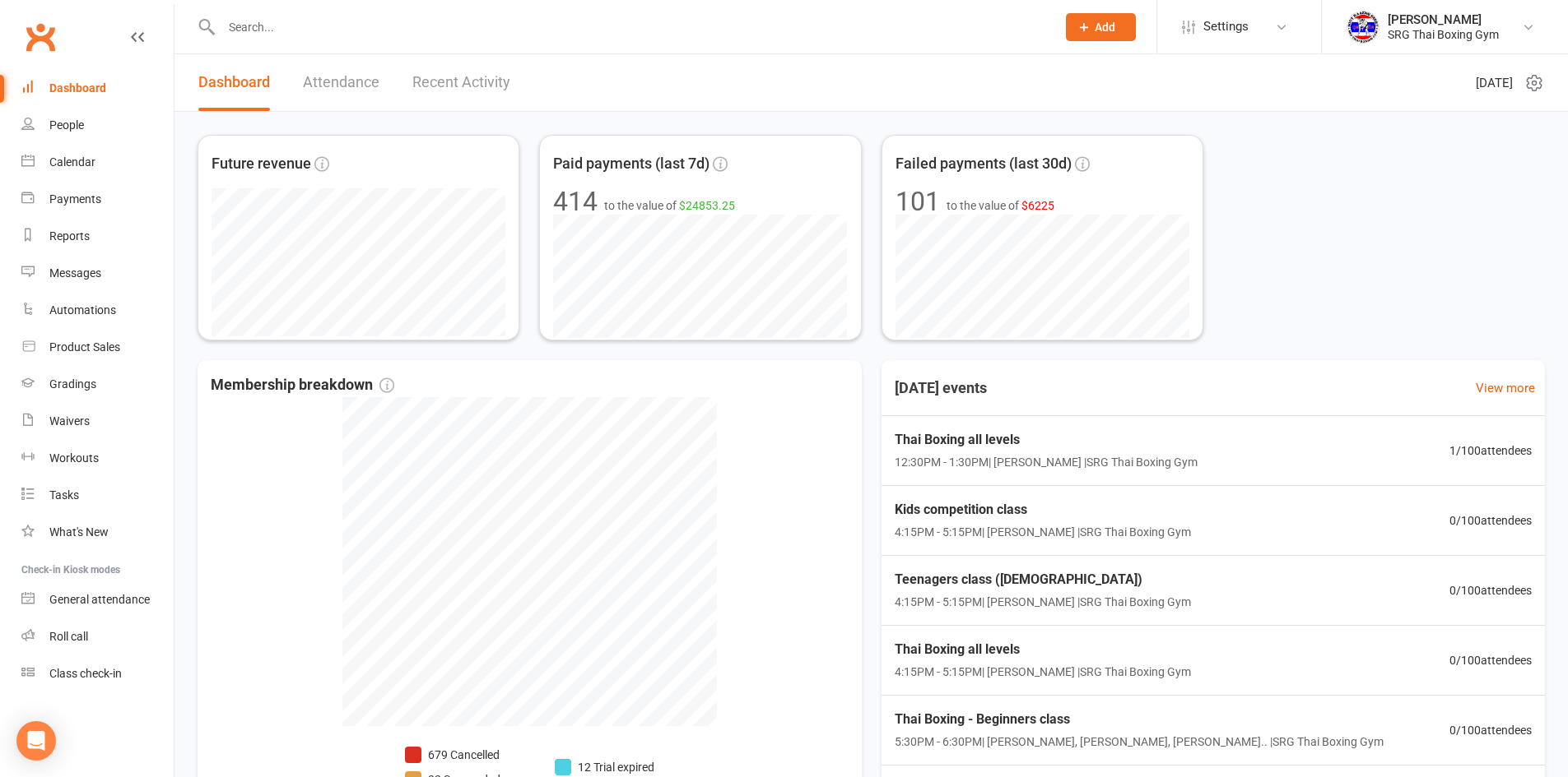
click at [46, 93] on link "Dashboard" at bounding box center [97, 89] width 152 height 37
